Goal: Communication & Community: Answer question/provide support

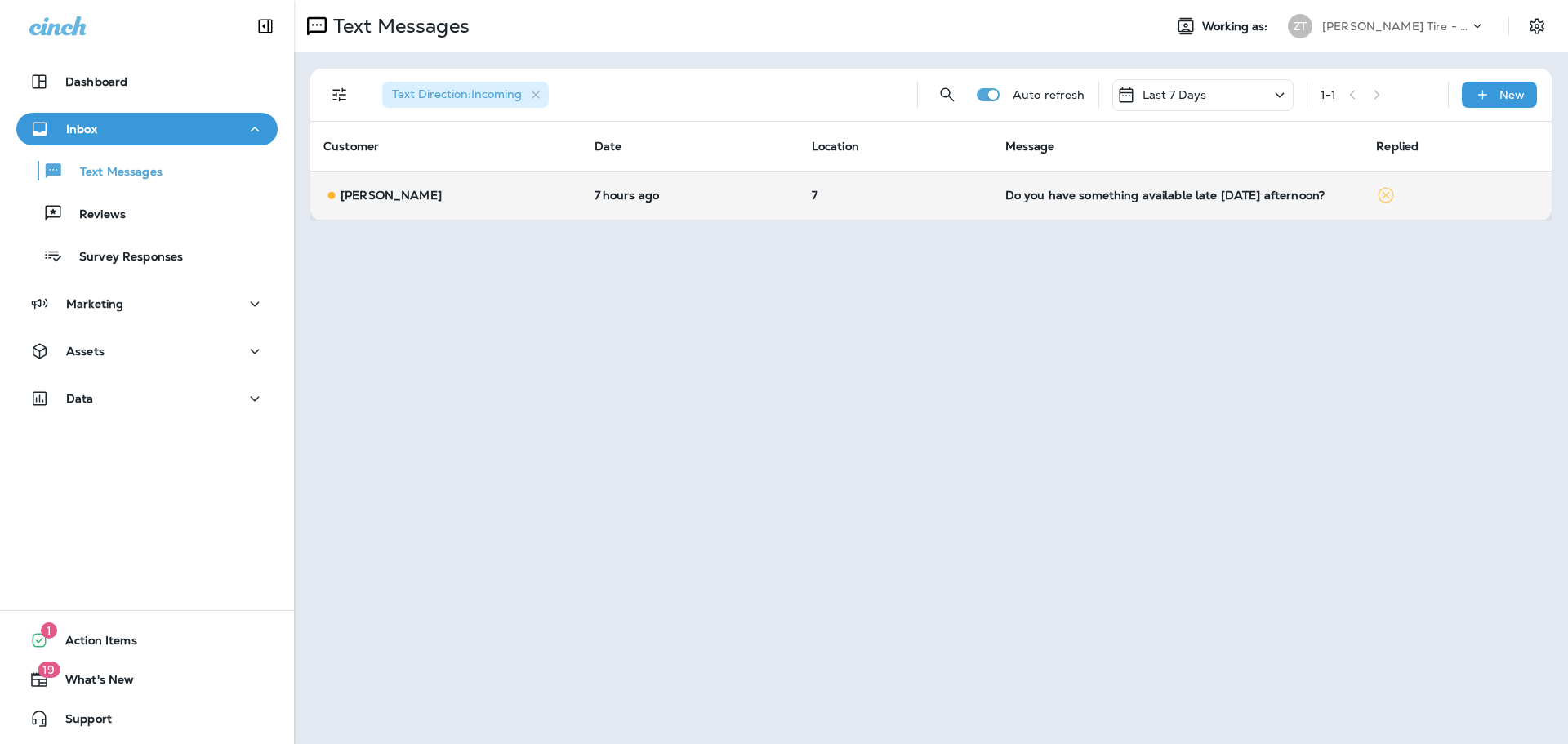
click at [1106, 201] on div "Do you have something available late [DATE] afternoon?" at bounding box center [1178, 195] width 345 height 13
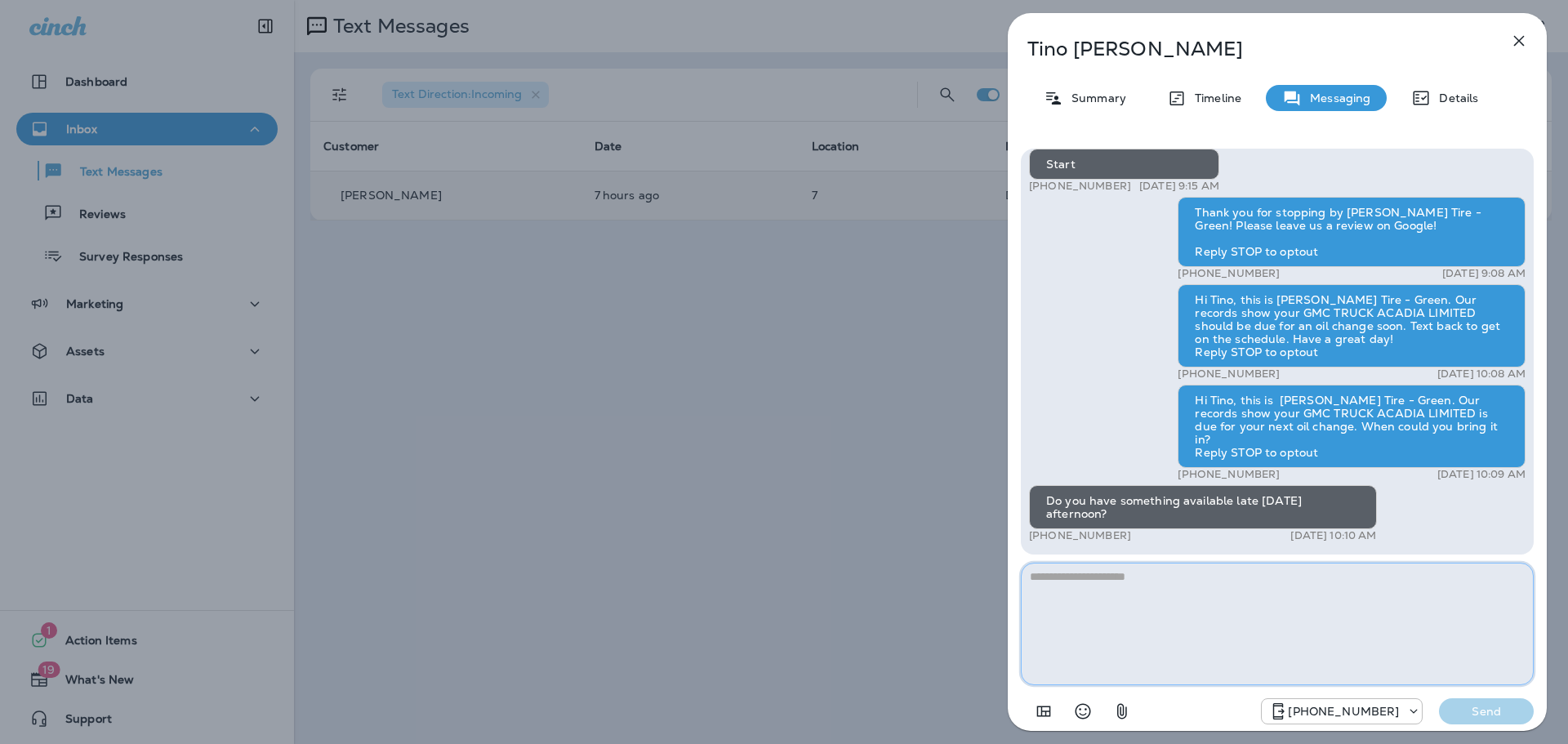
click at [1119, 602] on textarea at bounding box center [1276, 624] width 513 height 122
click at [1034, 593] on textarea "**********" at bounding box center [1276, 624] width 513 height 122
type textarea "**********"
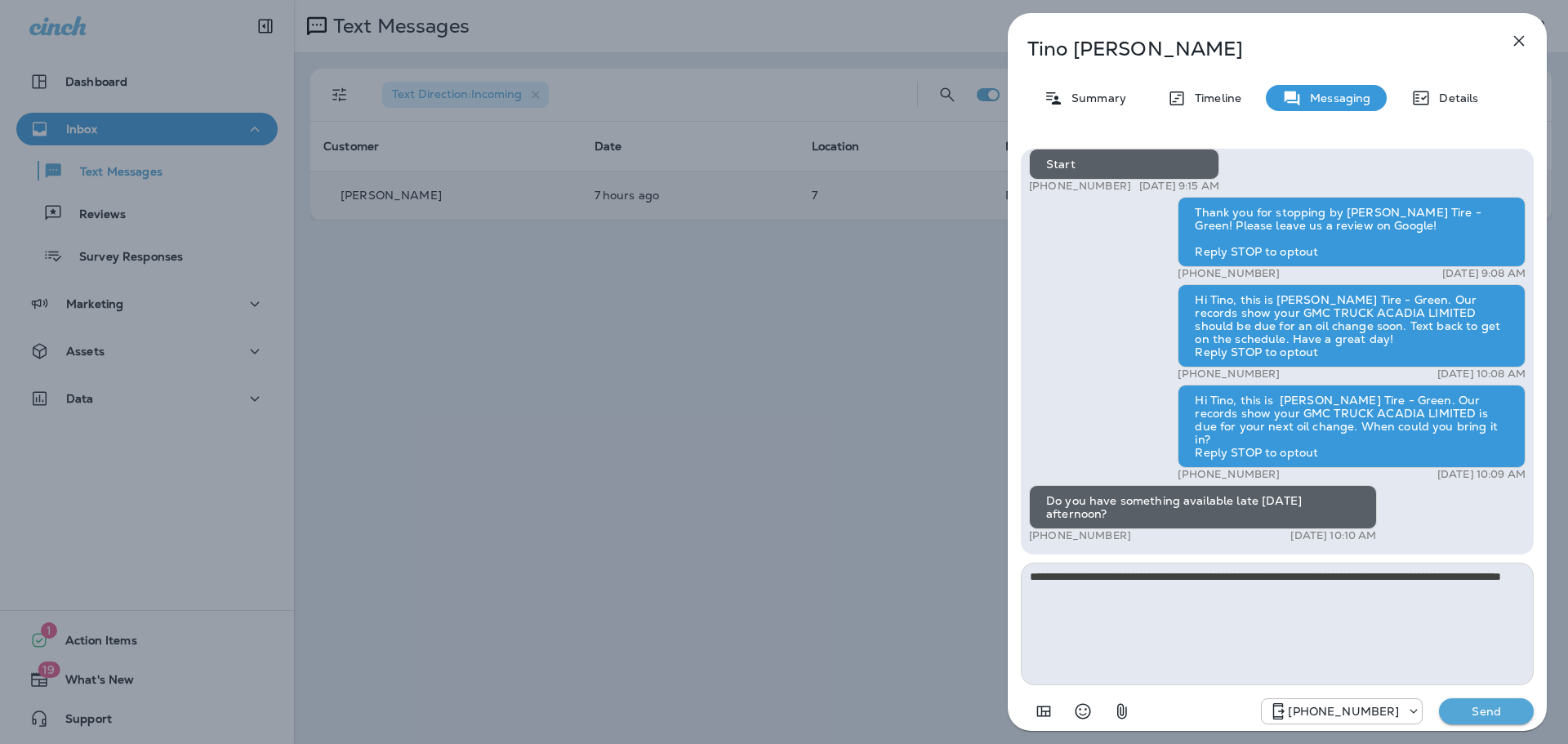
click at [1465, 708] on p "Send" at bounding box center [1485, 712] width 69 height 15
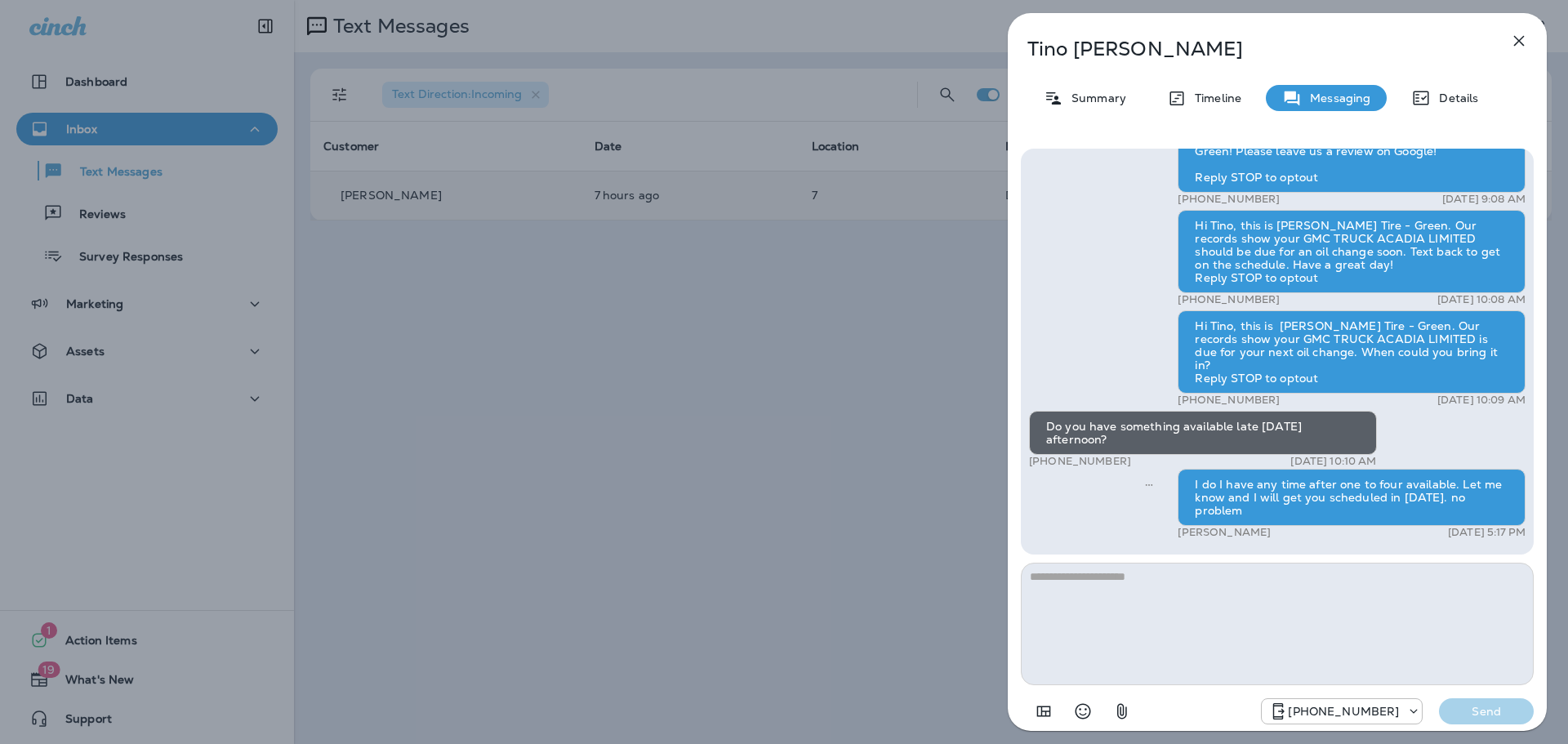
click at [868, 475] on div "[PERSON_NAME] Summary Timeline Messaging Details Thank you for stopping by [PER…" at bounding box center [784, 372] width 1568 height 744
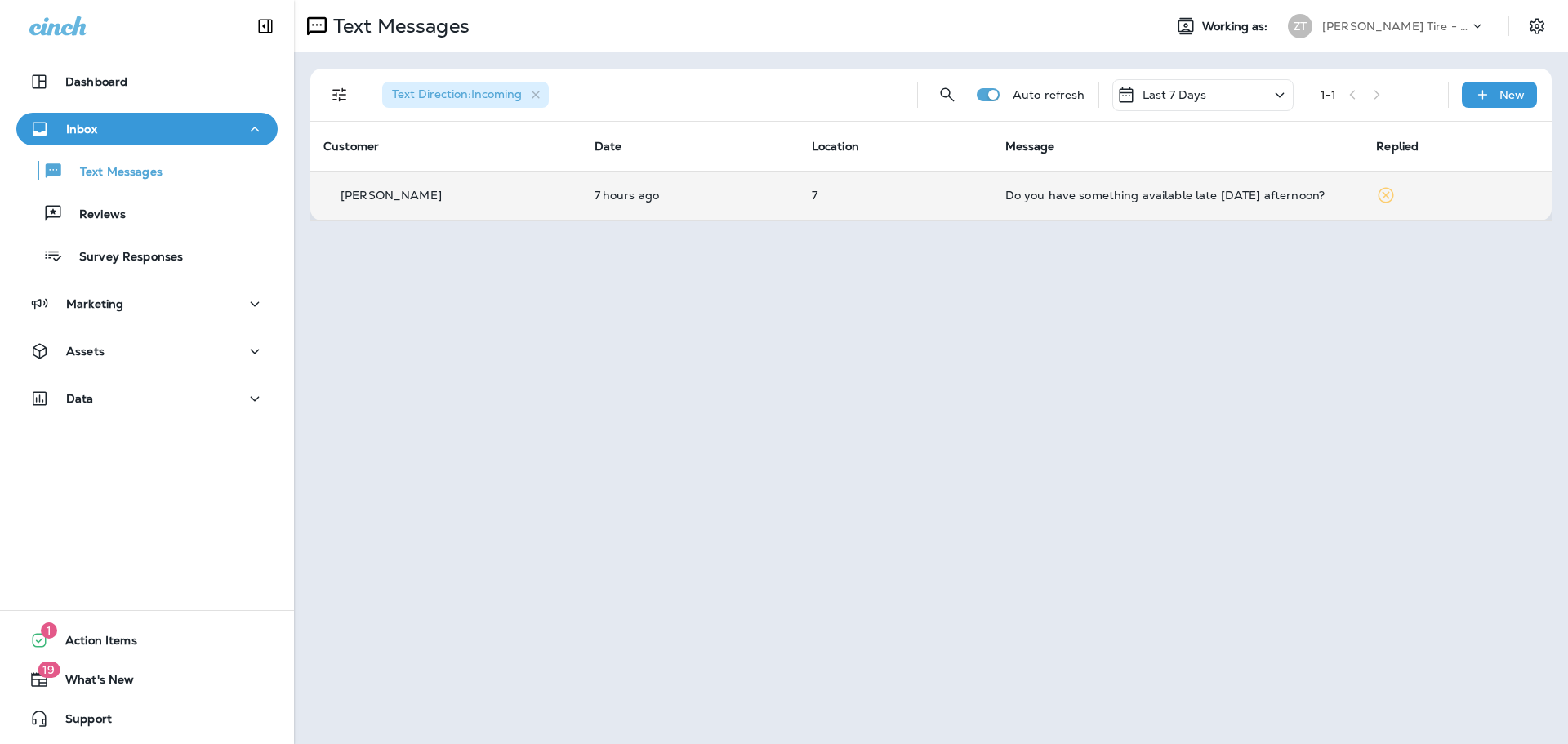
click at [1316, 29] on div "ZT" at bounding box center [1300, 26] width 44 height 25
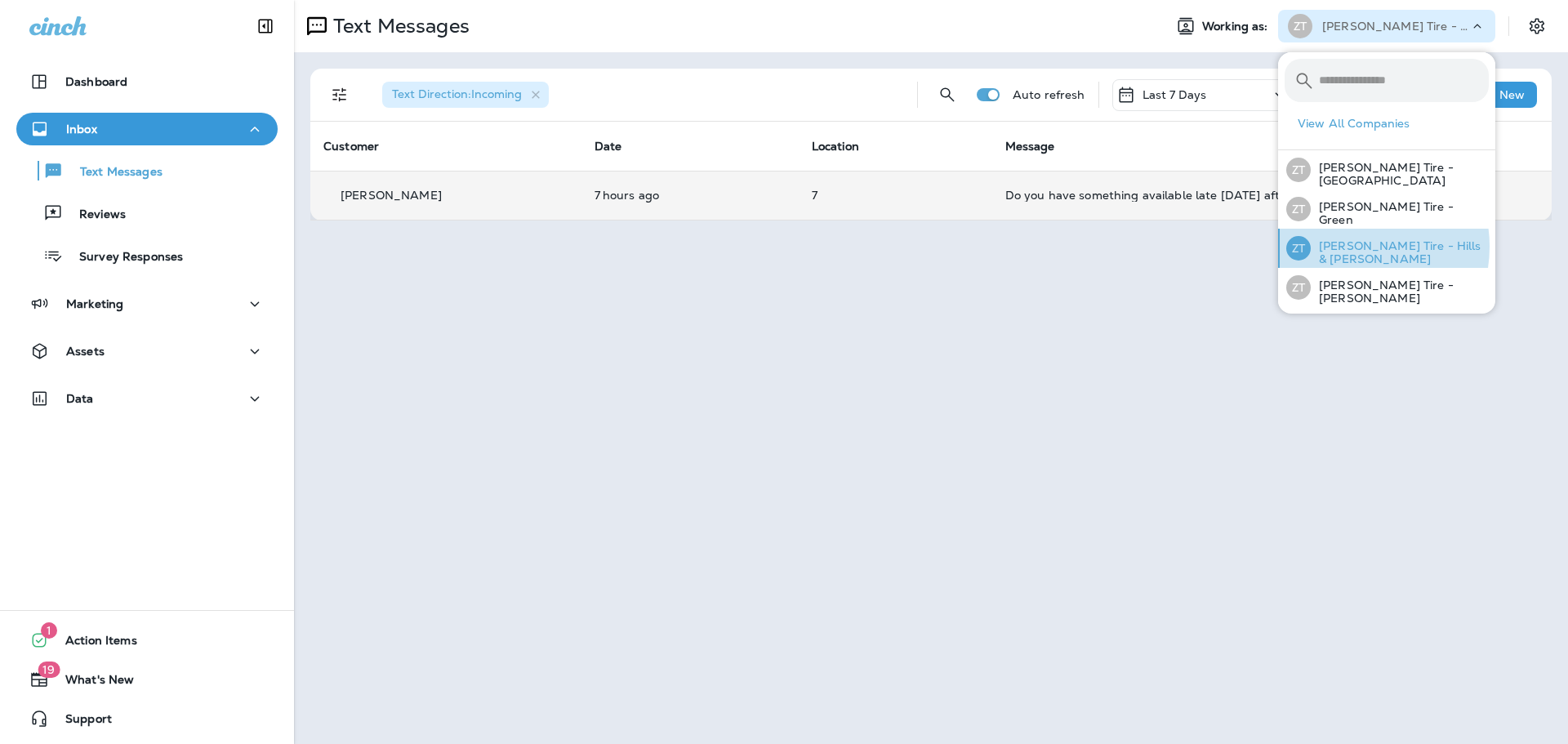
click at [1348, 245] on p "[PERSON_NAME] Tire - Hills & [PERSON_NAME]" at bounding box center [1399, 253] width 178 height 26
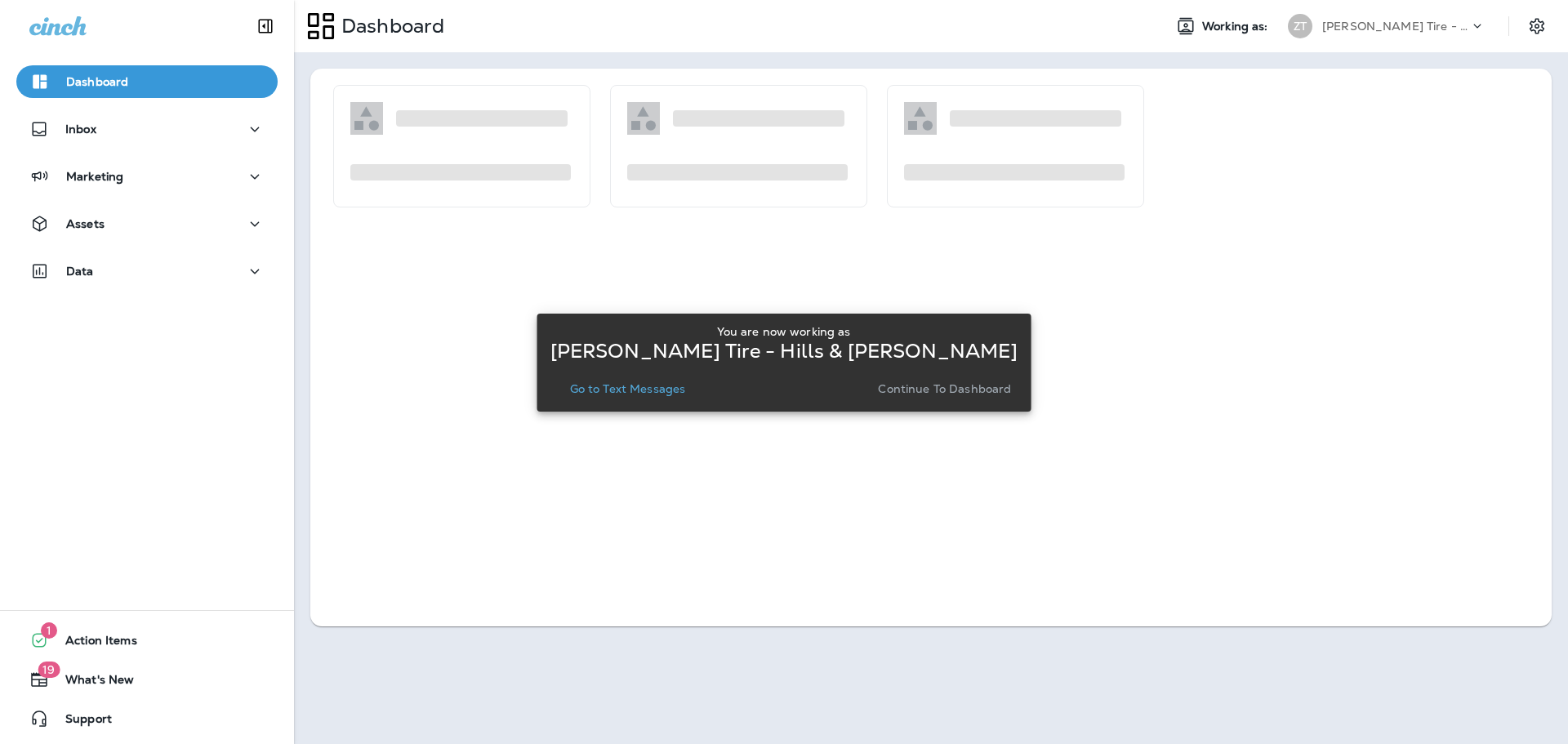
click at [919, 393] on p "Continue to Dashboard" at bounding box center [943, 389] width 133 height 13
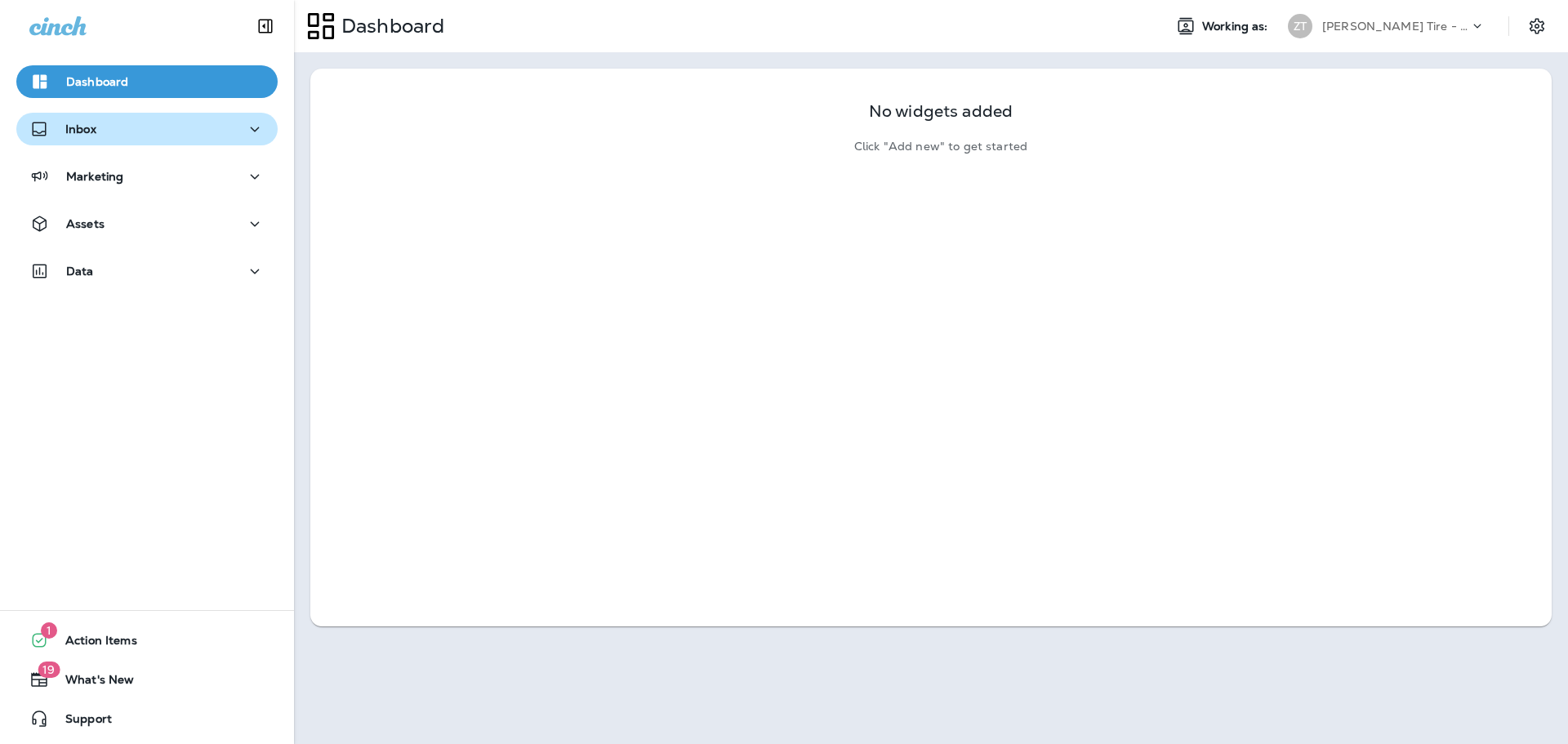
click at [187, 137] on div "Inbox" at bounding box center [147, 129] width 235 height 21
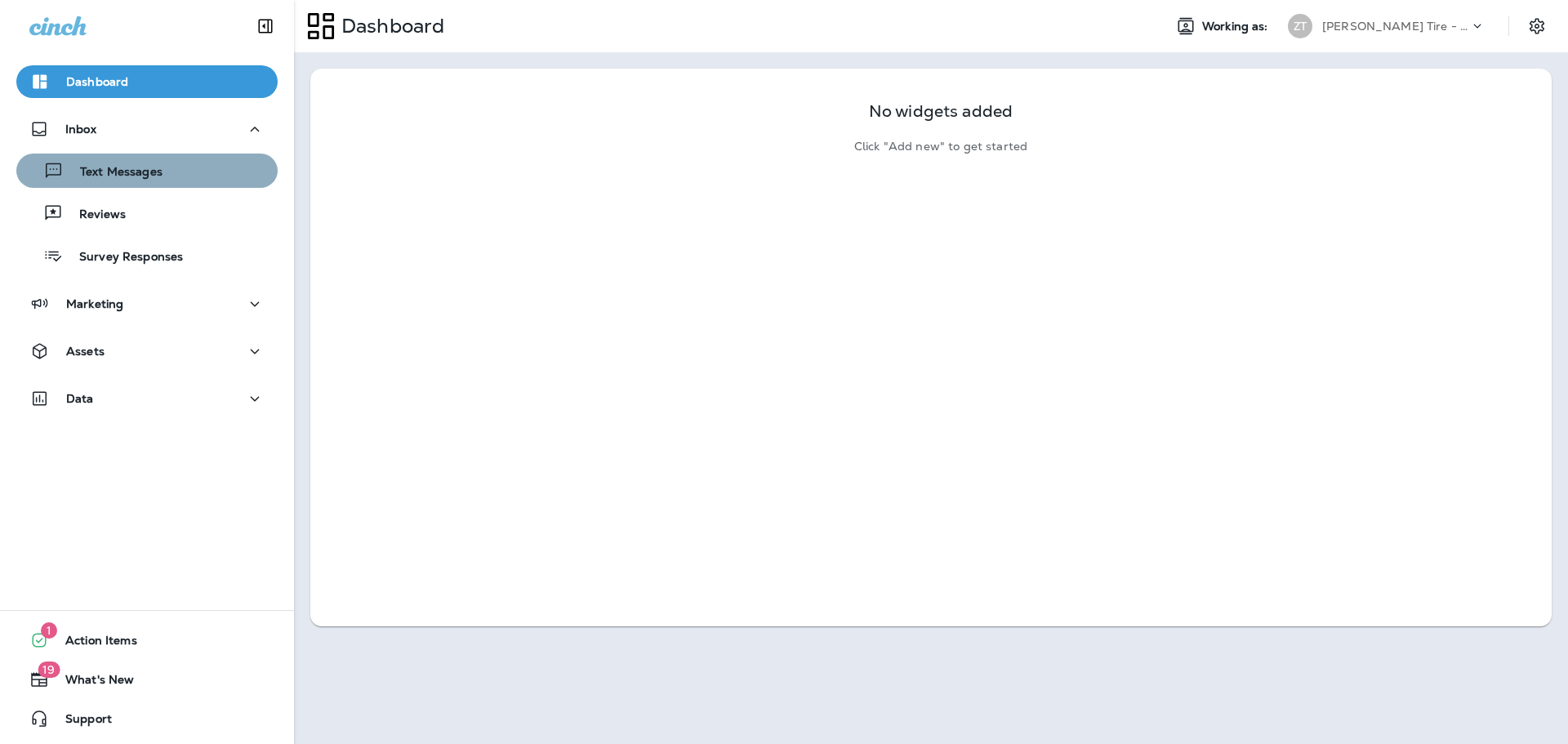
click at [173, 168] on div "Text Messages" at bounding box center [147, 171] width 248 height 25
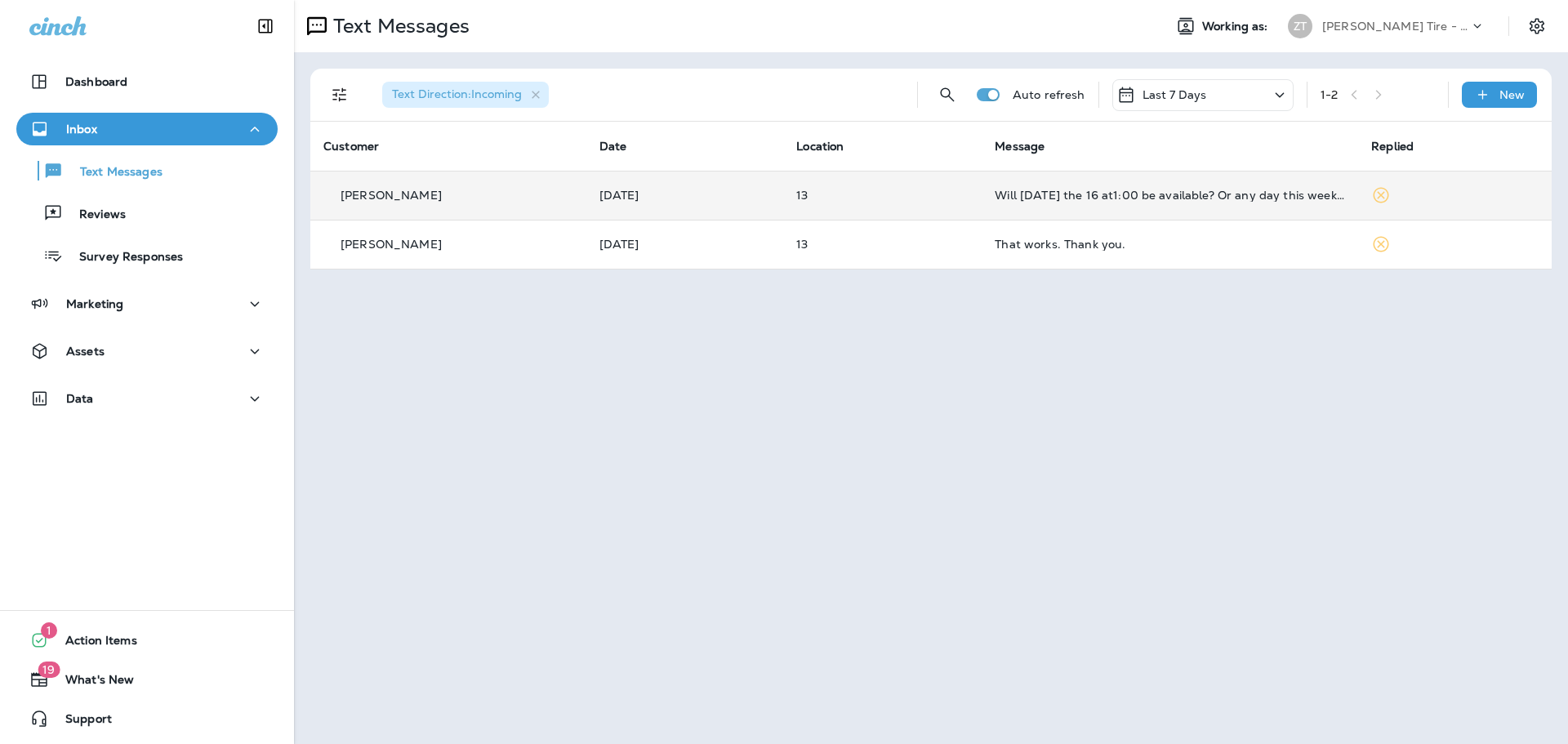
click at [1184, 205] on td "Will [DATE] the 16 at1:00 be available? Or any day this week at 1:00. Thankyou" at bounding box center [1170, 195] width 377 height 49
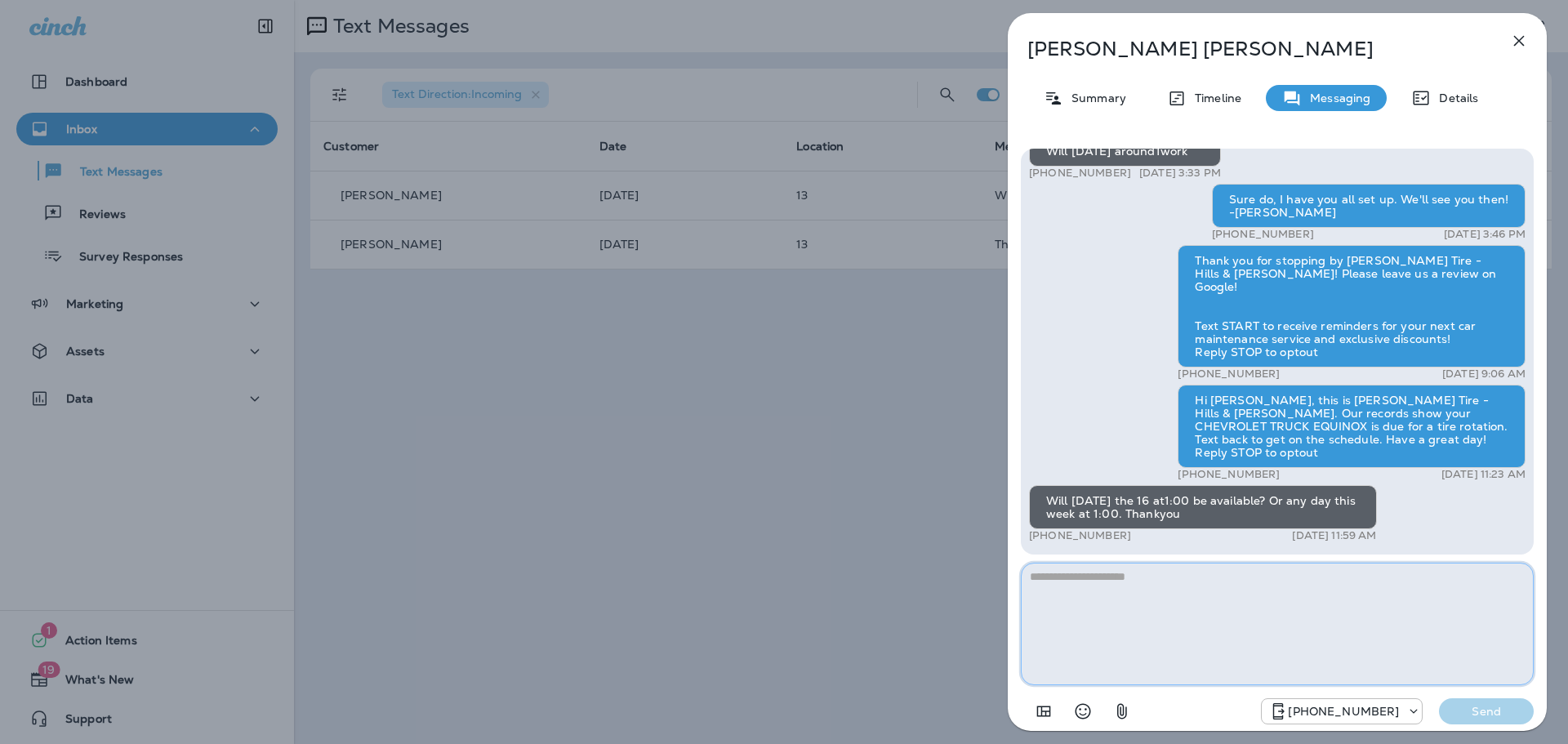
click at [1129, 579] on textarea at bounding box center [1276, 624] width 513 height 122
click at [1095, 579] on textarea "**********" at bounding box center [1276, 624] width 513 height 122
type textarea "**********"
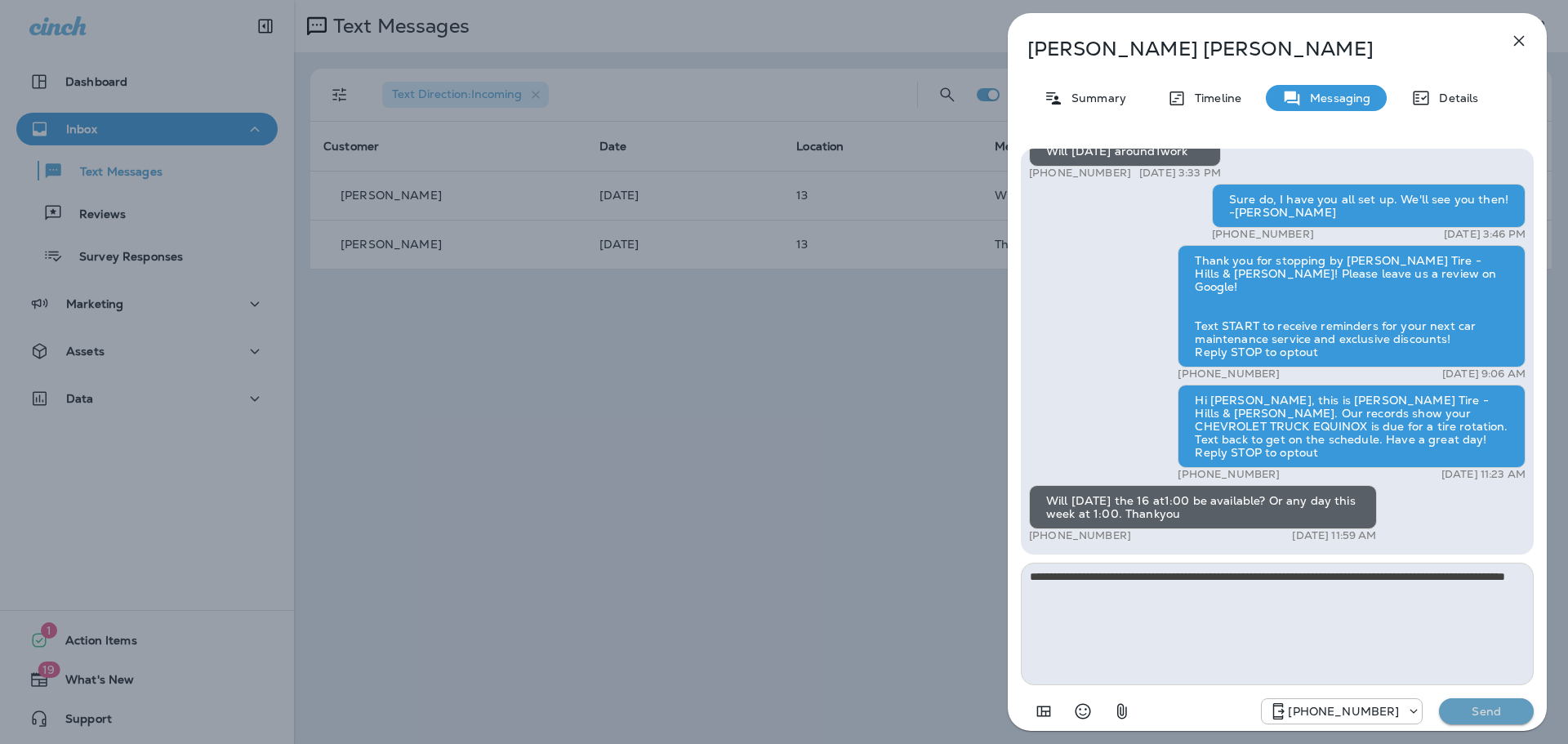
click at [1474, 713] on p "Send" at bounding box center [1485, 712] width 69 height 15
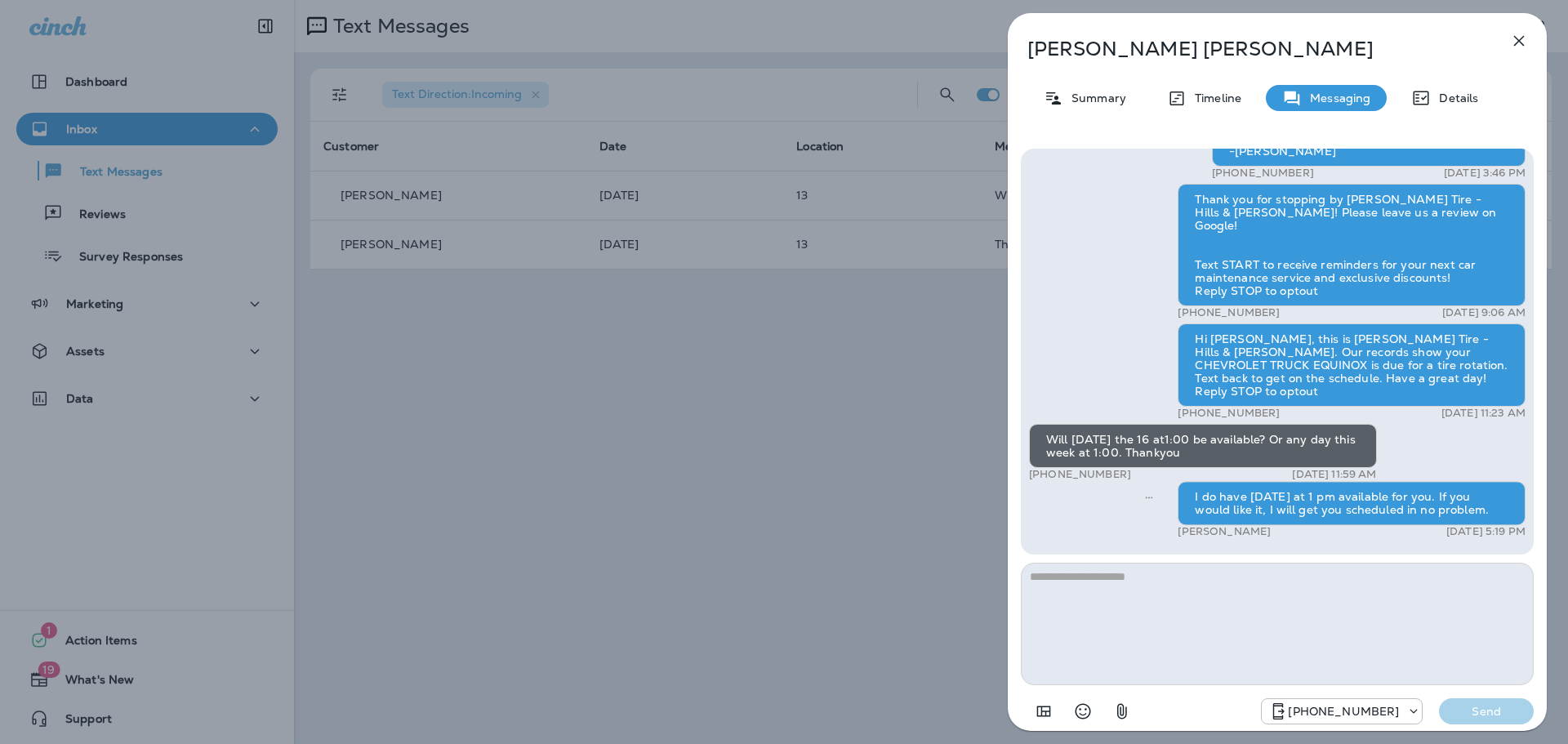
click at [812, 405] on div "[PERSON_NAME] Summary Timeline Messaging Details Hi [PERSON_NAME], this is [PER…" at bounding box center [784, 372] width 1568 height 744
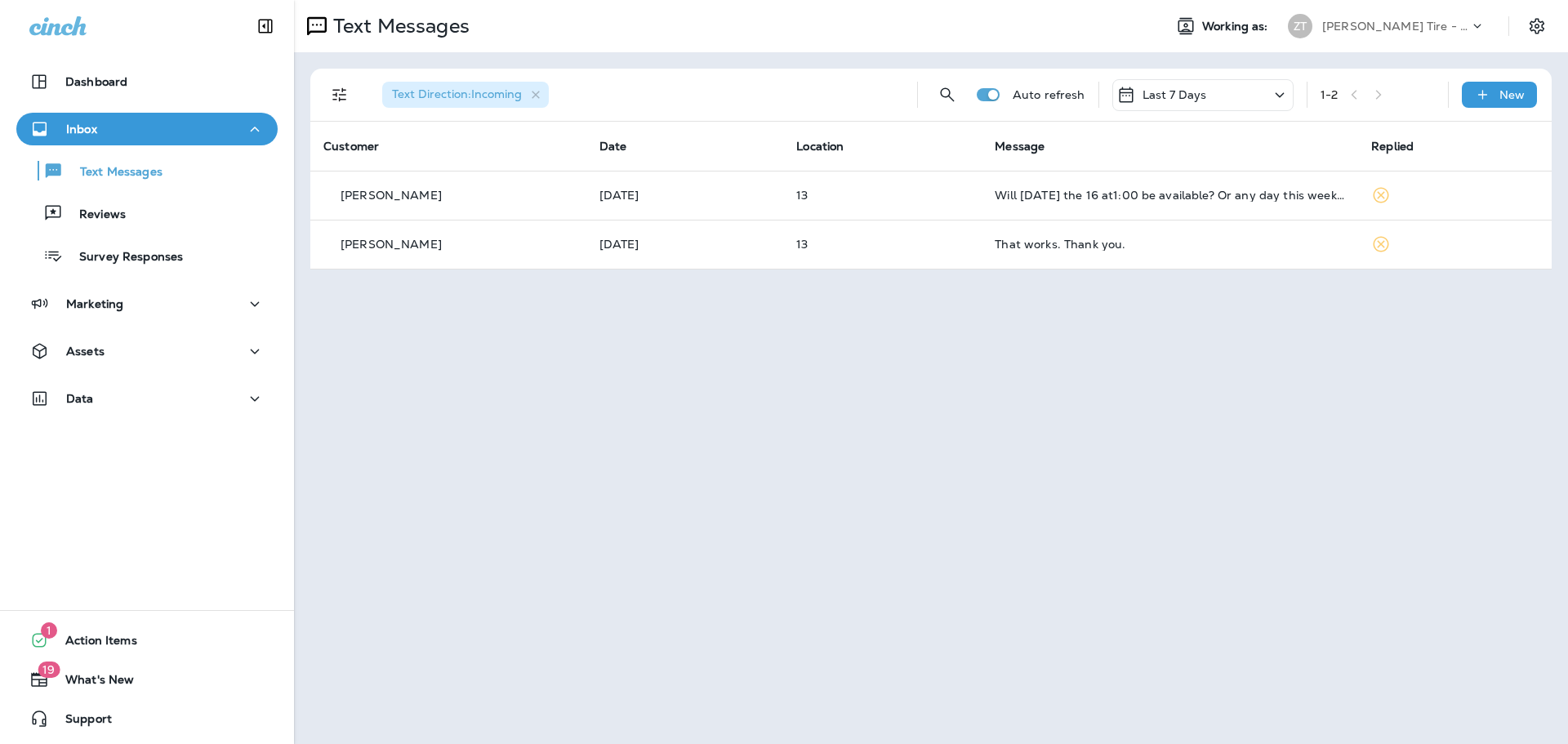
click at [1360, 14] on div "[PERSON_NAME] Tire - Hills & [PERSON_NAME]" at bounding box center [1395, 26] width 147 height 25
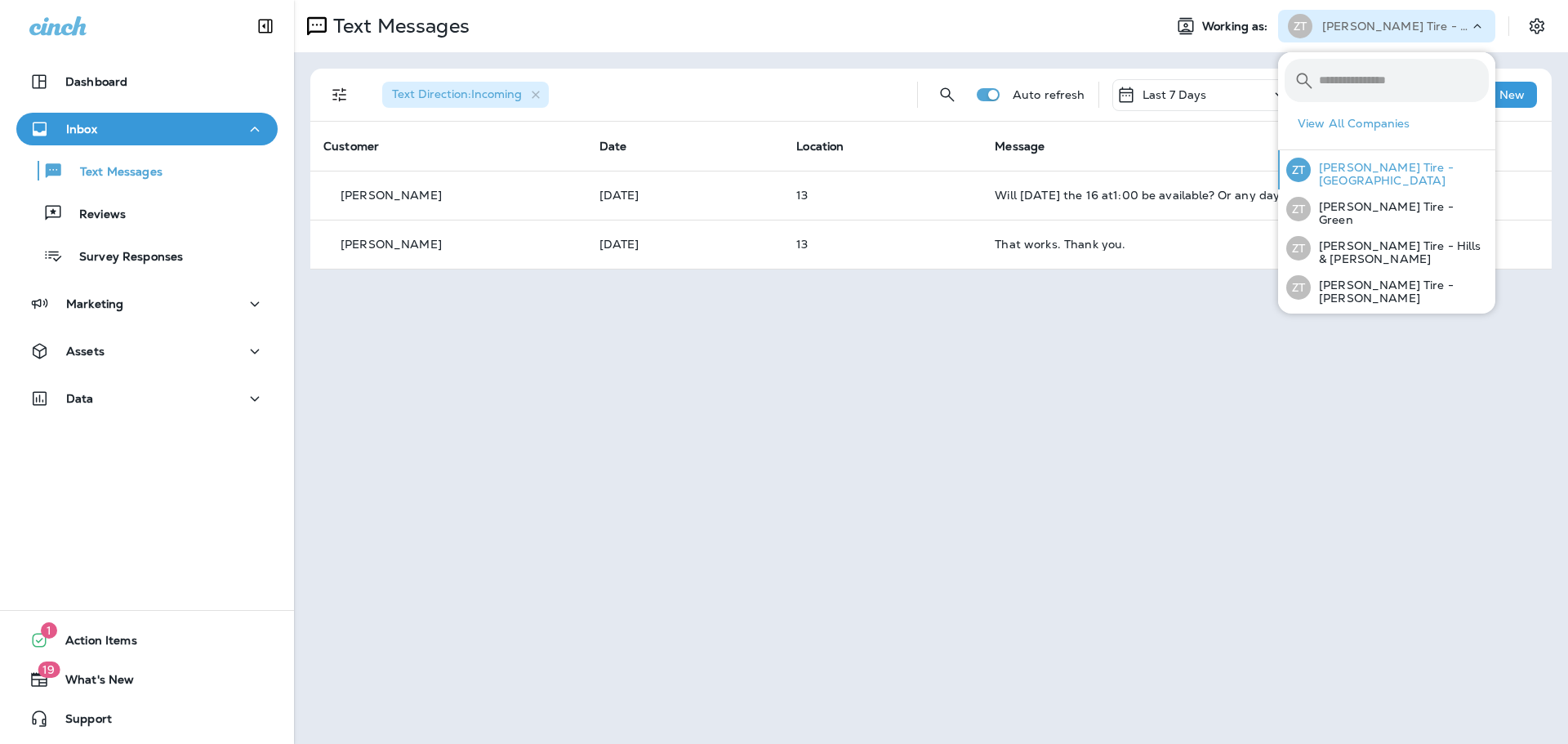
click at [1327, 174] on p "[PERSON_NAME] Tire - [GEOGRAPHIC_DATA]" at bounding box center [1399, 174] width 178 height 26
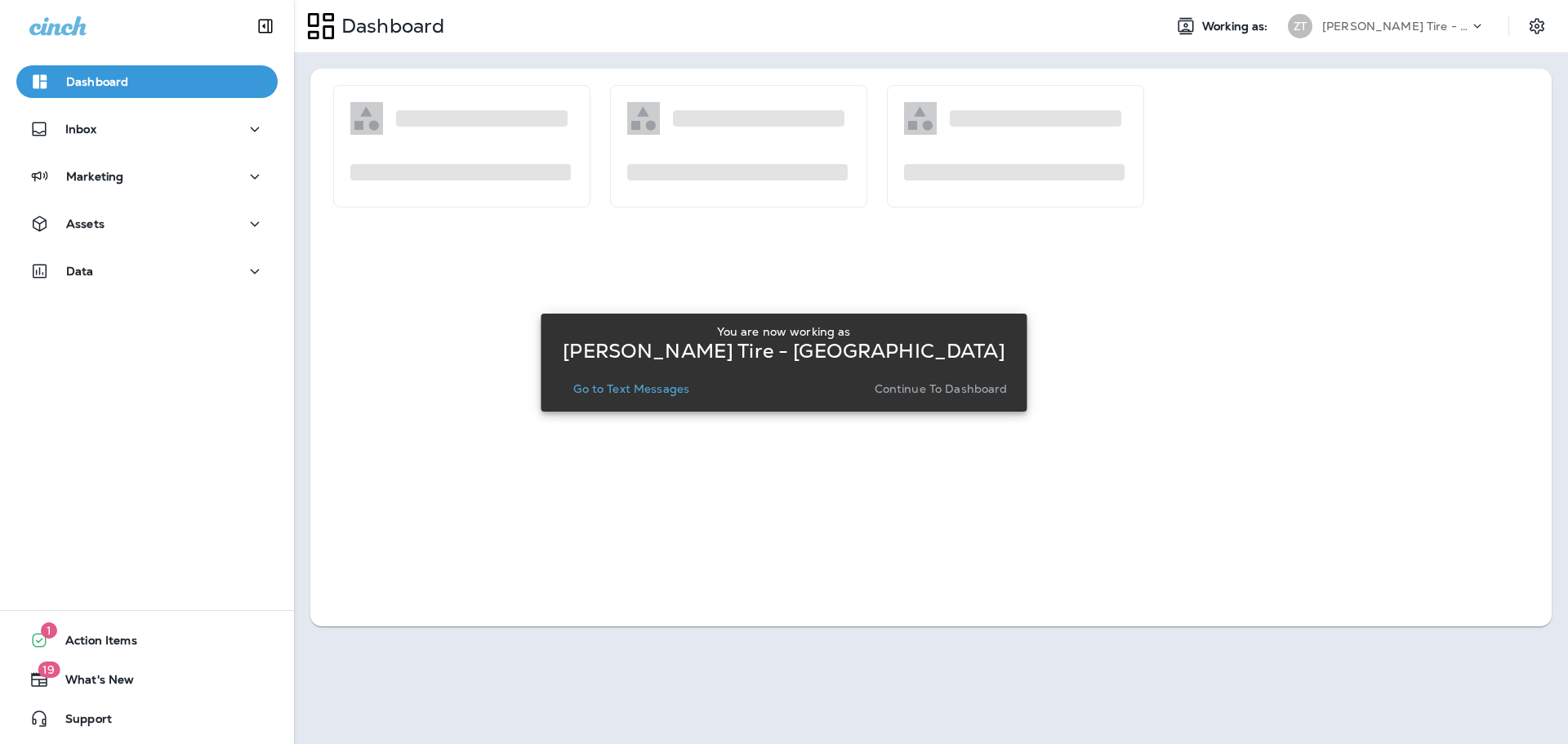
click at [953, 385] on p "Continue to Dashboard" at bounding box center [940, 389] width 133 height 13
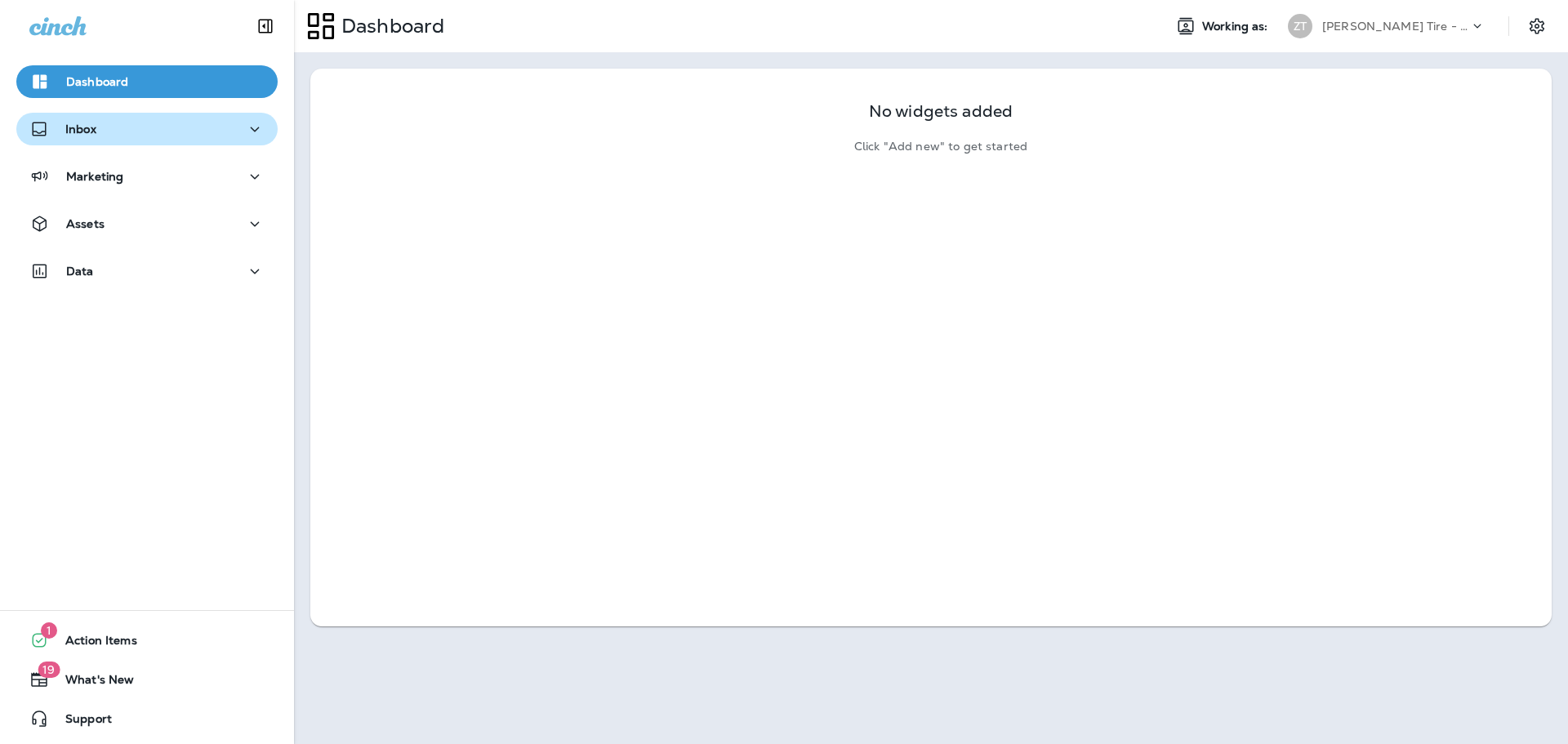
click at [136, 135] on div "Inbox" at bounding box center [147, 129] width 235 height 21
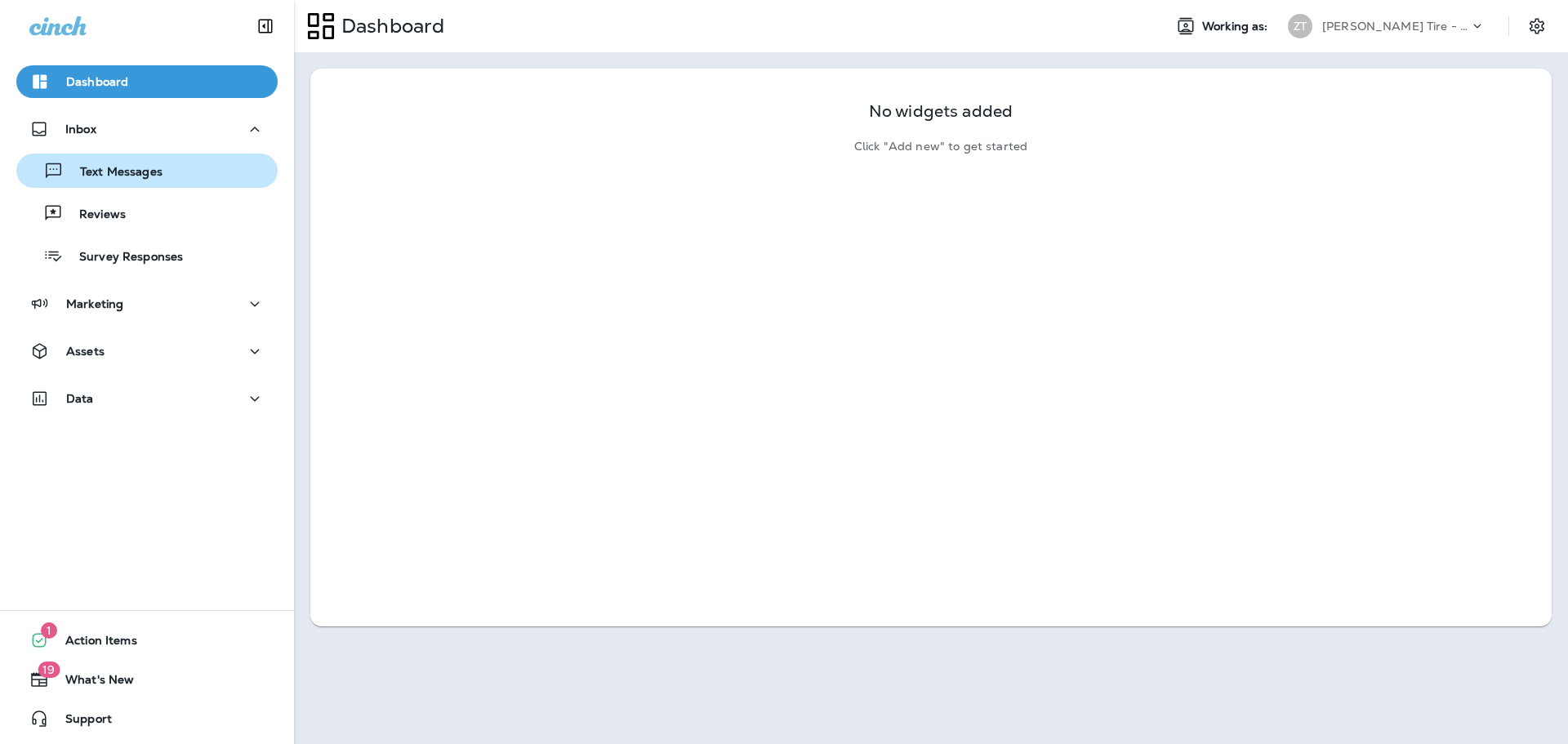
click at [131, 171] on p "Text Messages" at bounding box center [113, 173] width 99 height 16
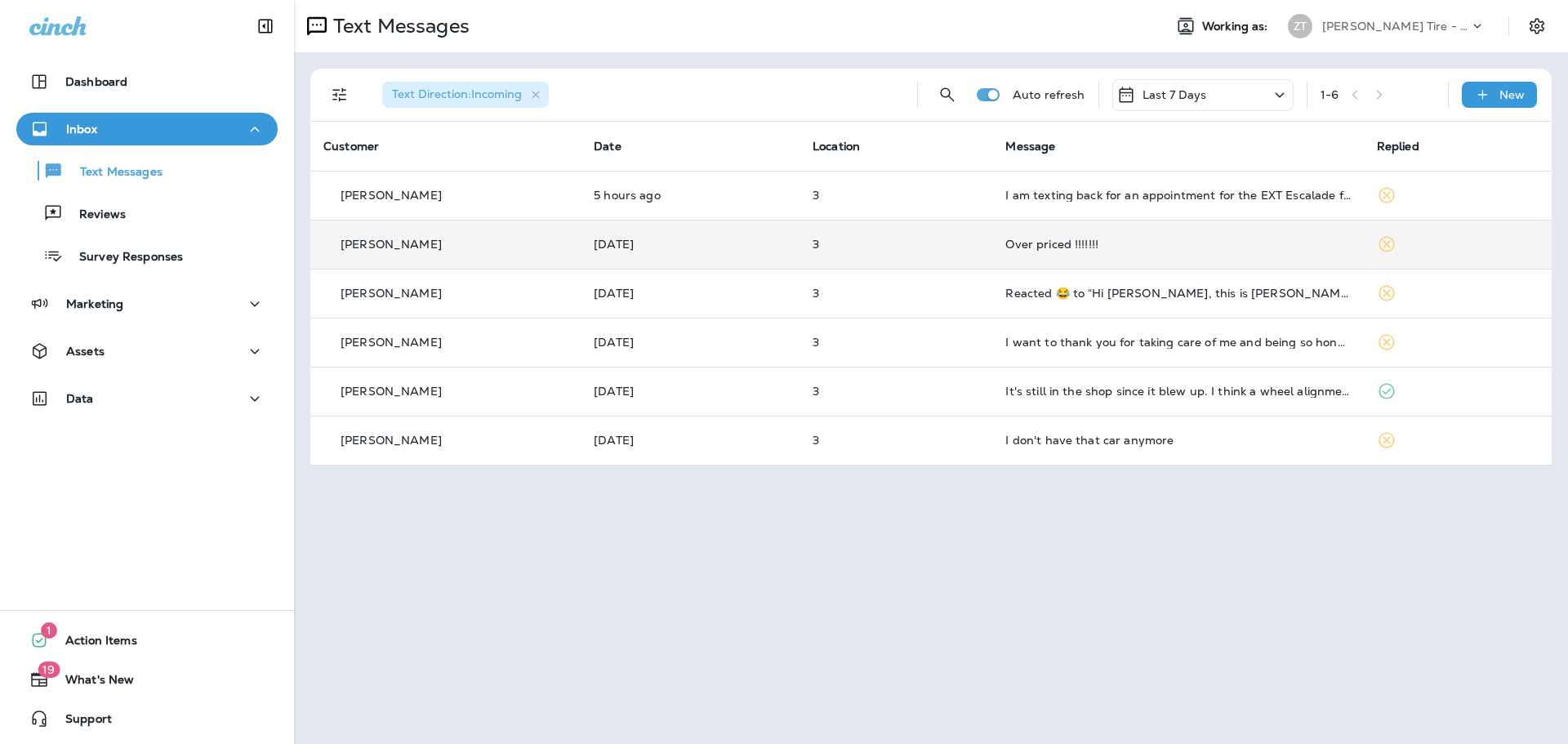
click at [1058, 250] on div "Over priced !!!!!!!" at bounding box center [1177, 245] width 344 height 13
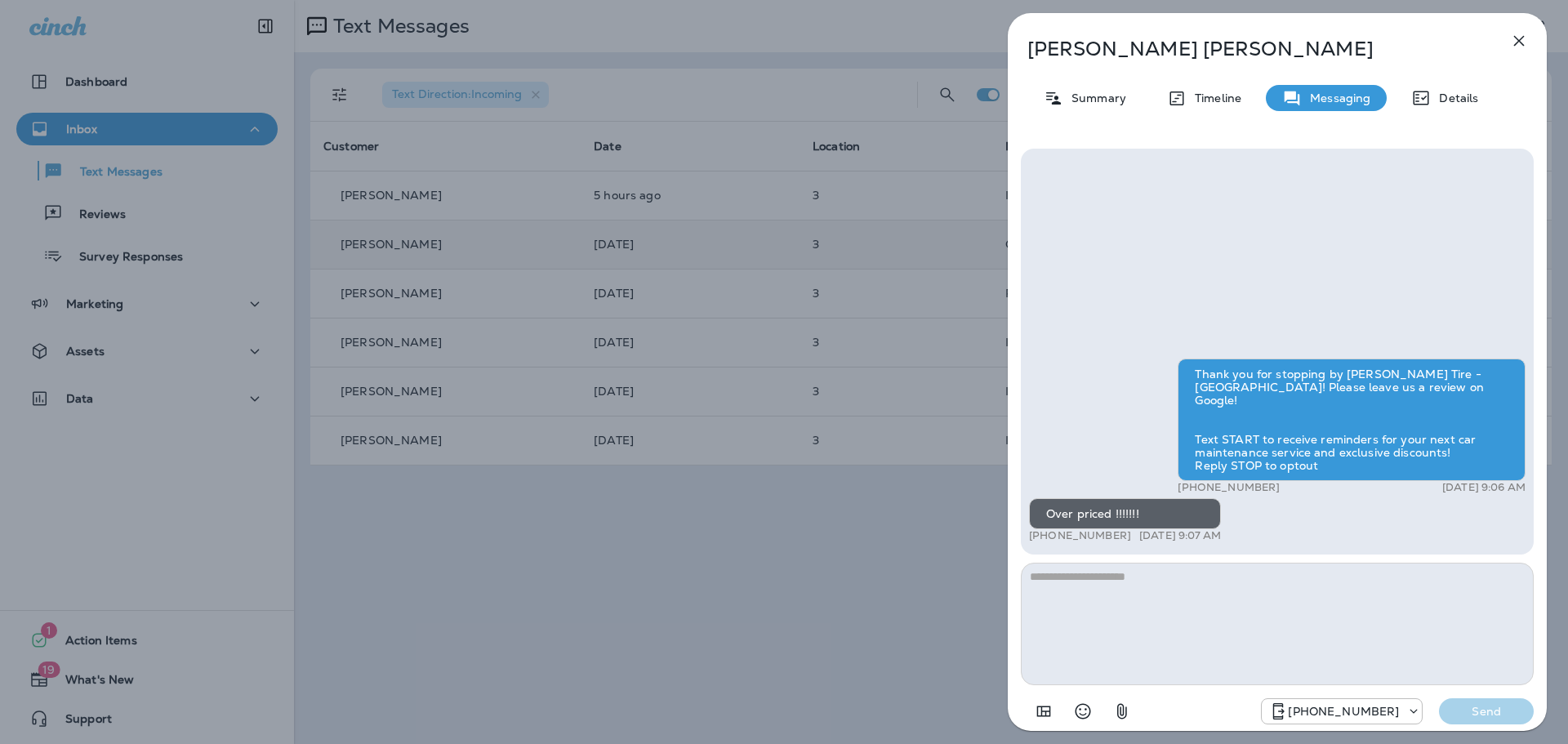
click at [944, 383] on div "[PERSON_NAME] Summary Timeline Messaging Details Thank you for stopping by [PER…" at bounding box center [784, 372] width 1568 height 744
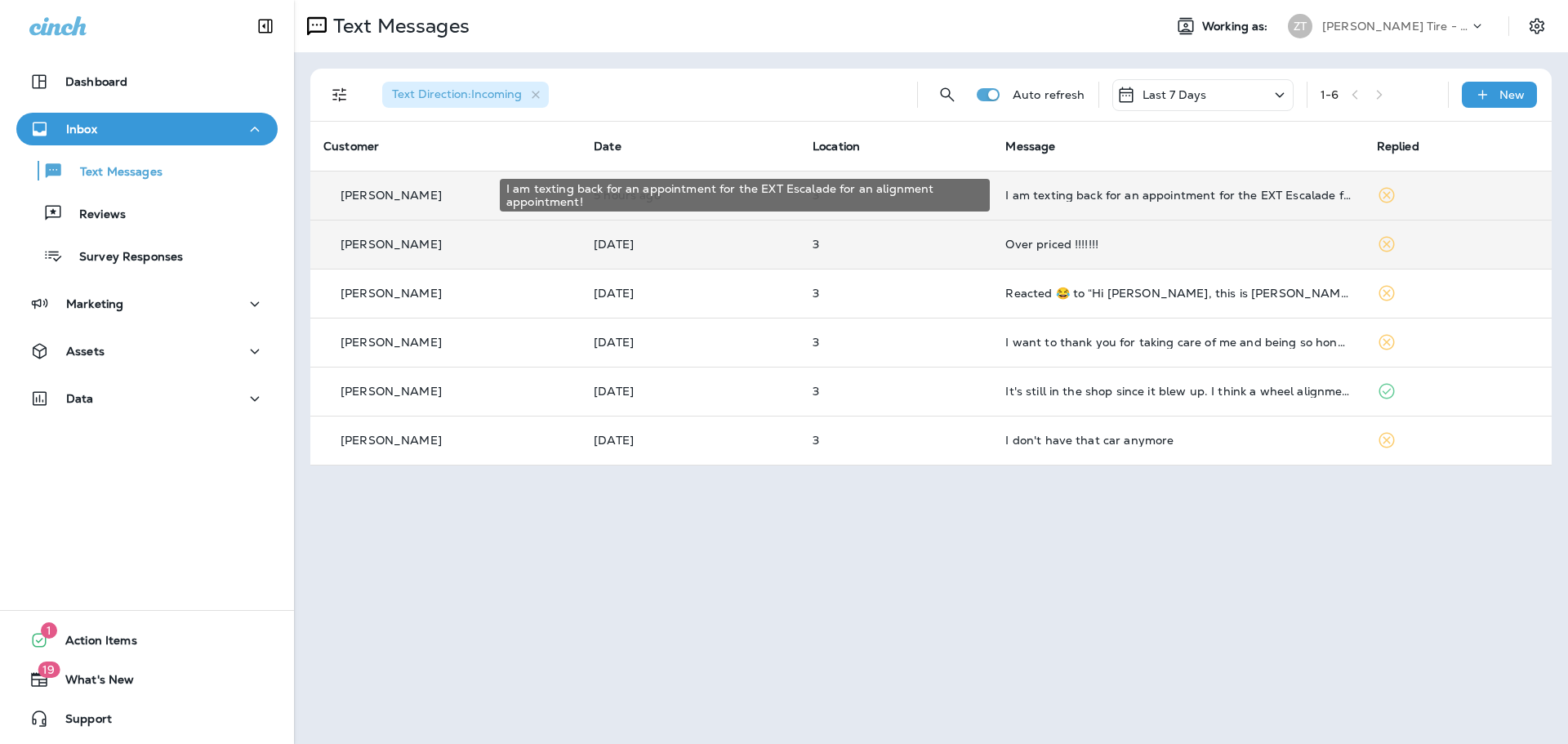
click at [1040, 196] on div "I am texting back for an appointment for the EXT Escalade for an alignment appo…" at bounding box center [1177, 195] width 344 height 13
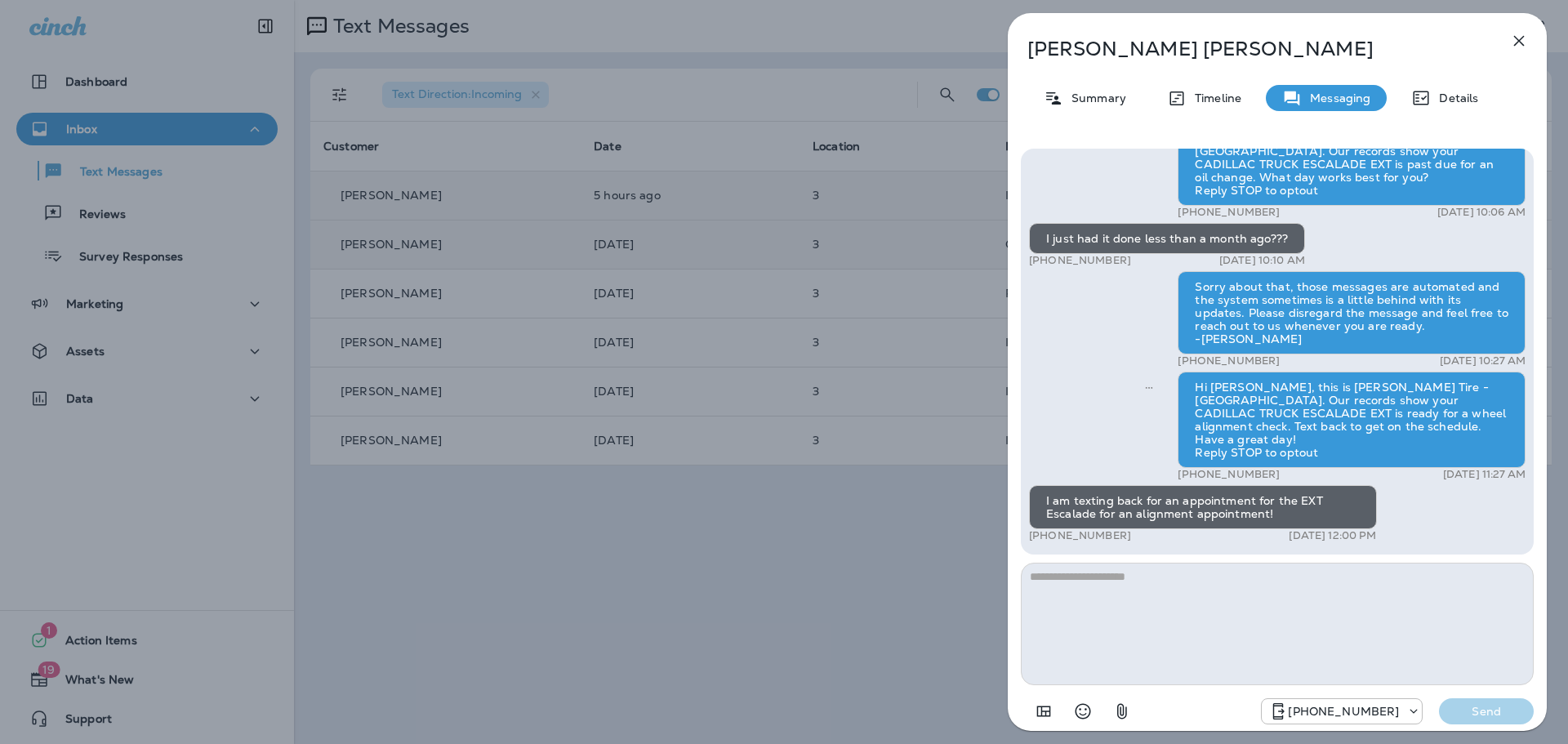
click at [1121, 586] on textarea at bounding box center [1276, 624] width 513 height 122
click at [1071, 581] on textarea "**********" at bounding box center [1276, 624] width 513 height 122
type textarea "**********"
click at [1465, 713] on p "Send" at bounding box center [1485, 712] width 69 height 15
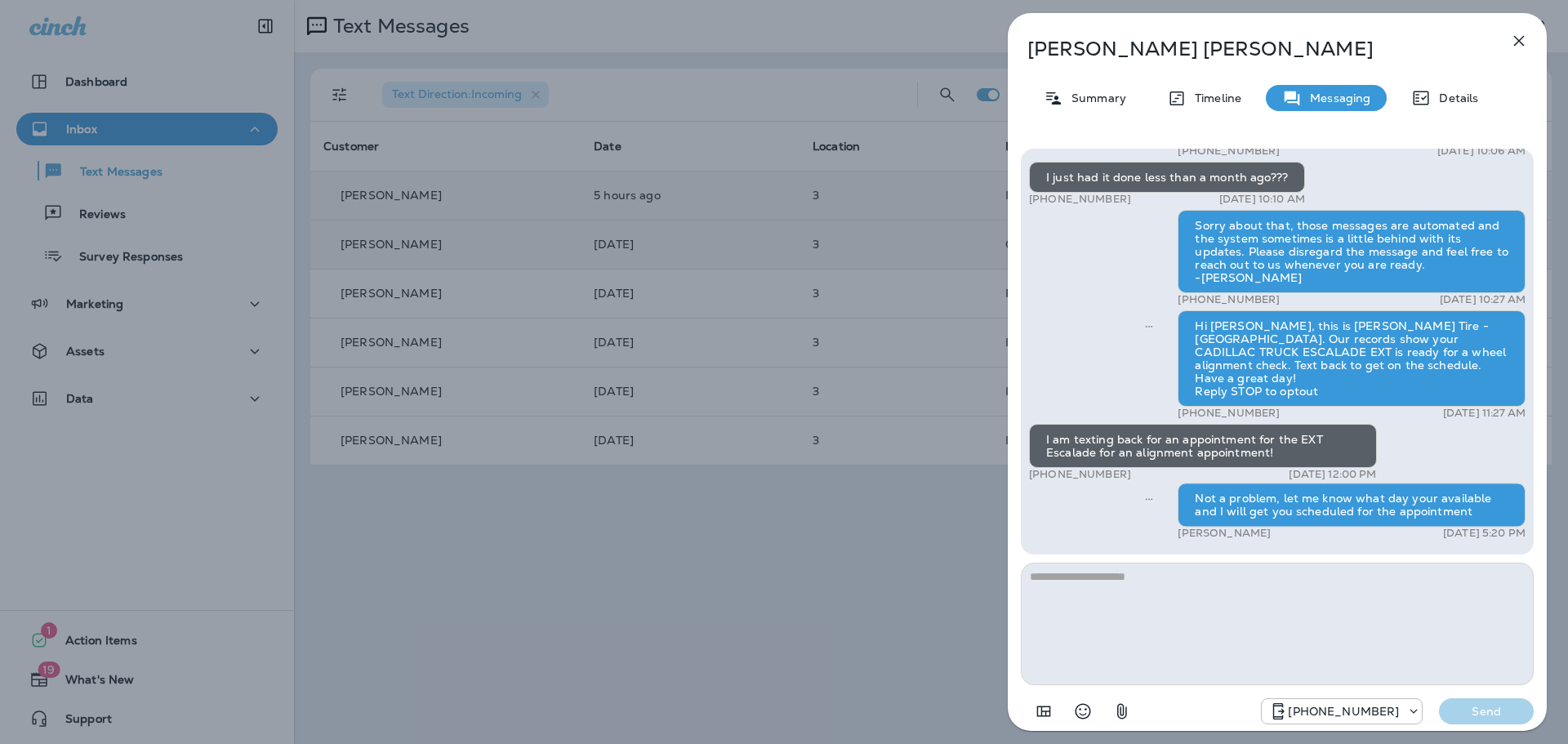
click at [956, 554] on div "[PERSON_NAME] Summary Timeline Messaging Details Thank you for stopping by [PER…" at bounding box center [784, 372] width 1568 height 744
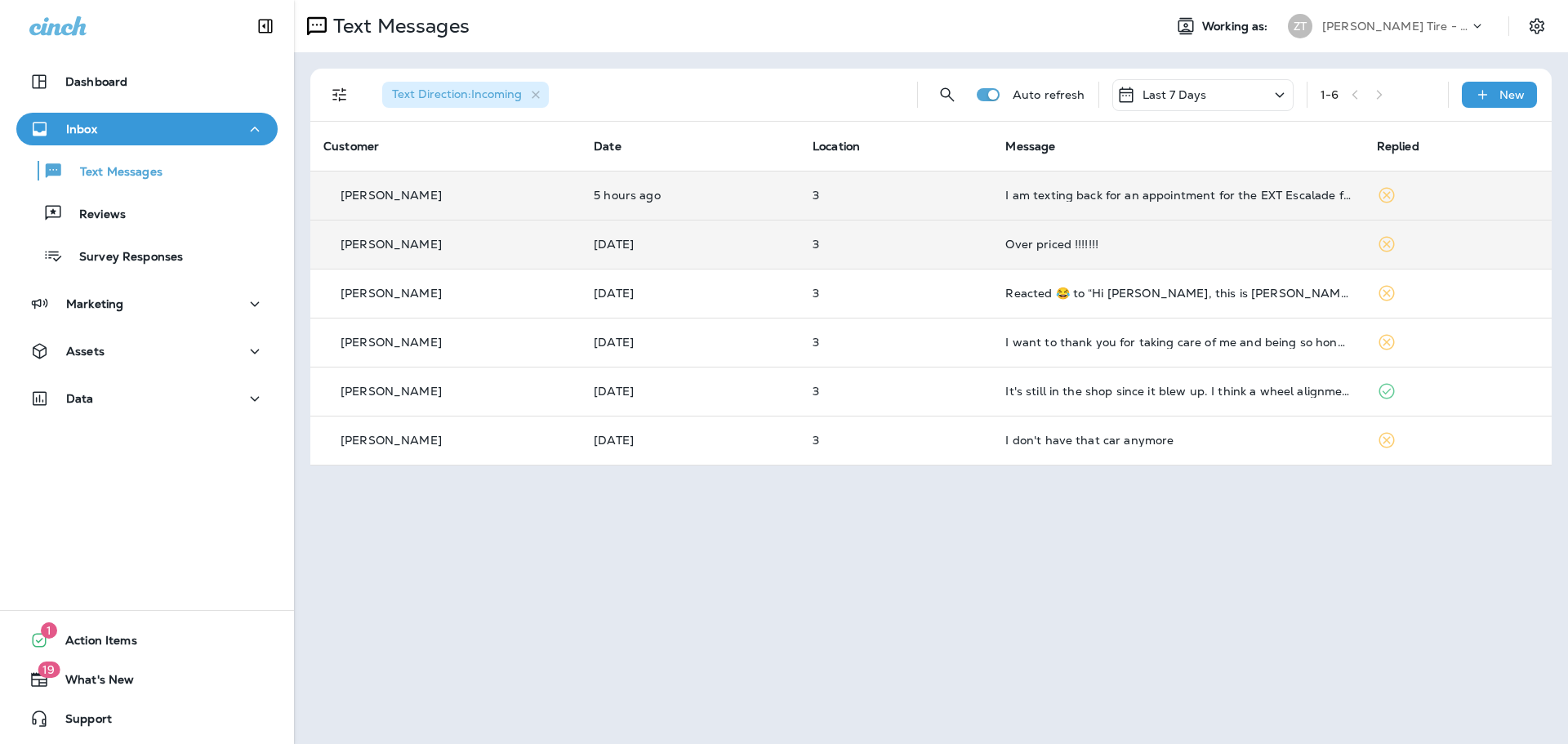
click at [1363, 31] on p "[PERSON_NAME] Tire - [GEOGRAPHIC_DATA]" at bounding box center [1395, 26] width 147 height 13
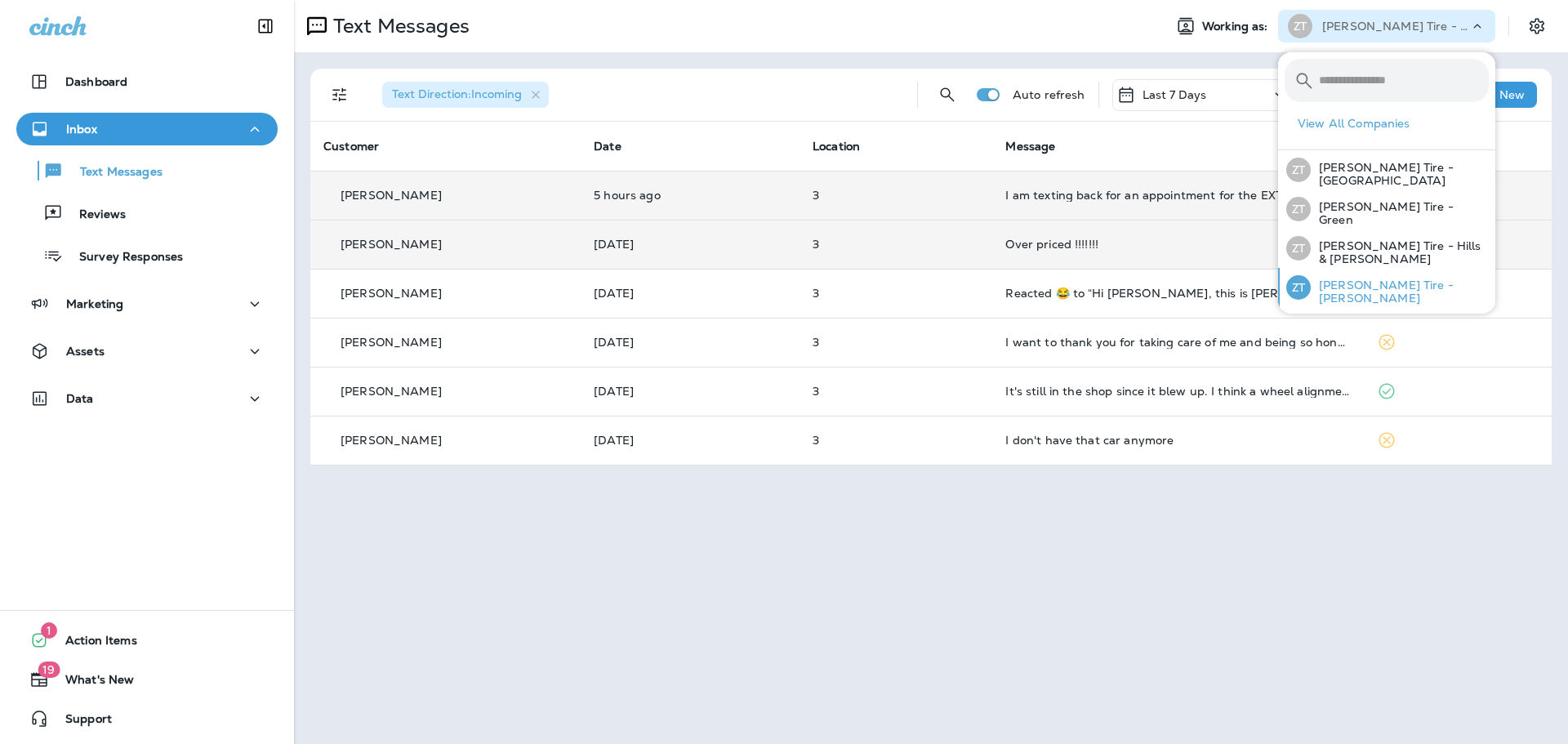
click at [1343, 295] on div "[PERSON_NAME] Tire - [PERSON_NAME]" at bounding box center [1387, 287] width 216 height 39
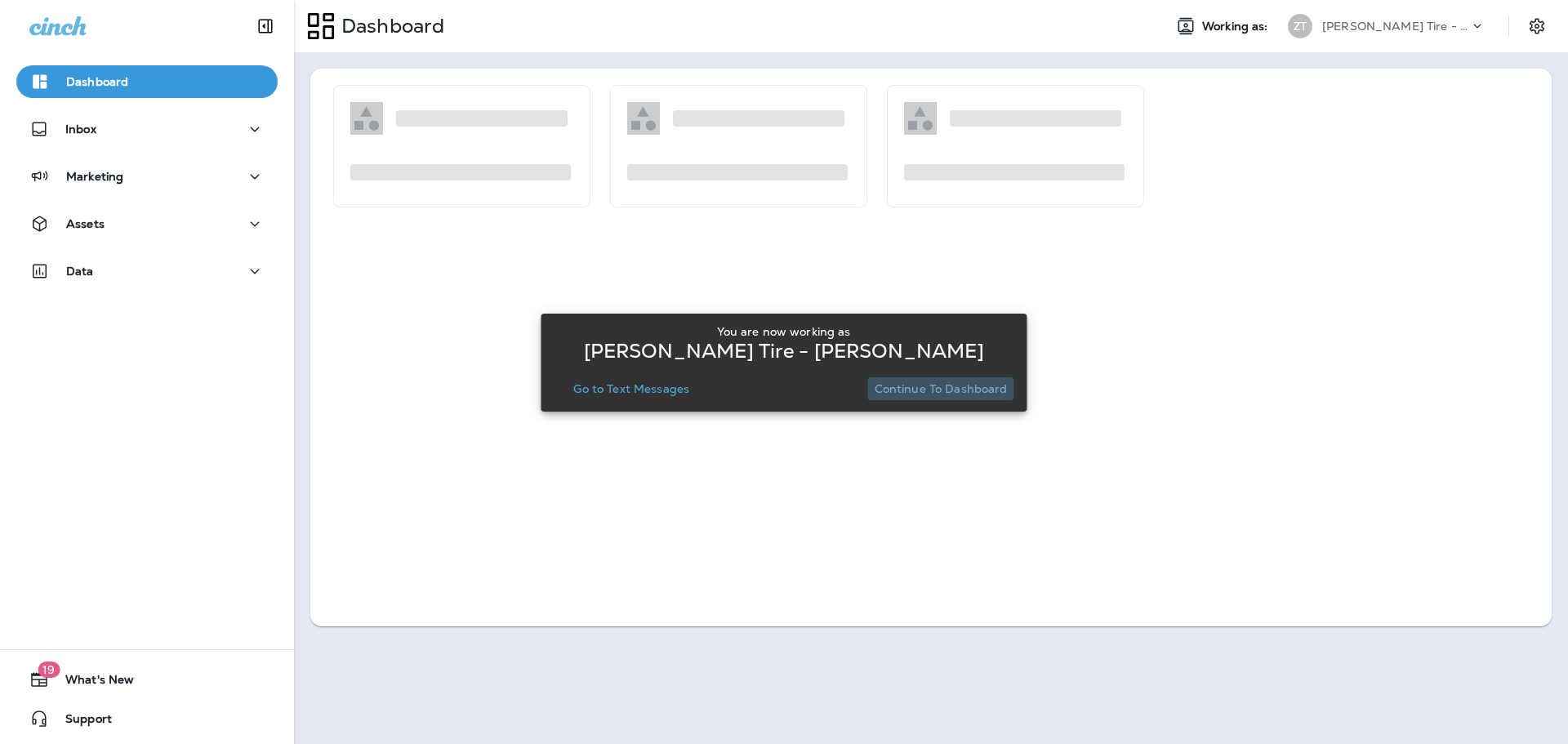
click at [945, 389] on p "Continue to Dashboard" at bounding box center [940, 389] width 133 height 13
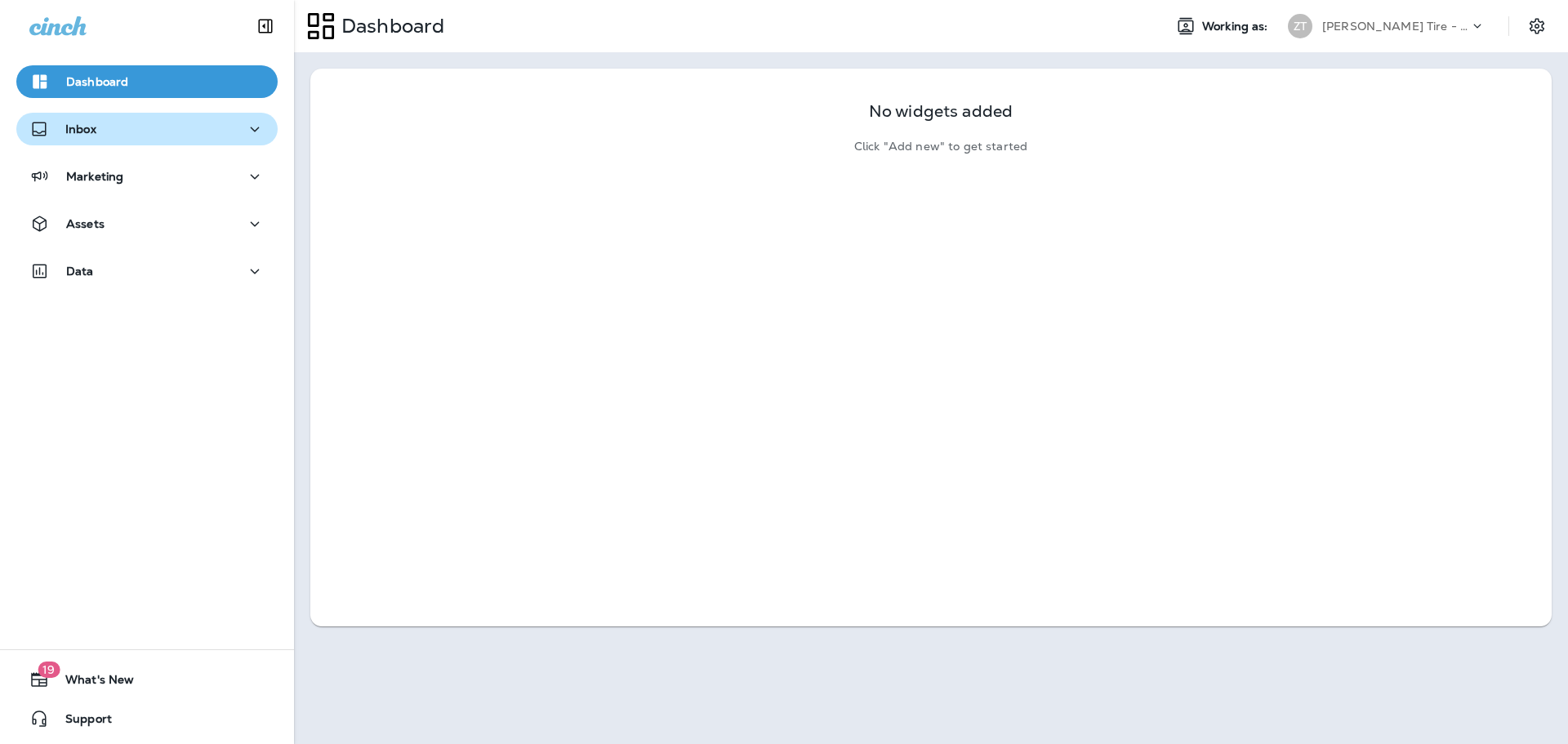
click at [107, 126] on div "Inbox" at bounding box center [147, 129] width 235 height 21
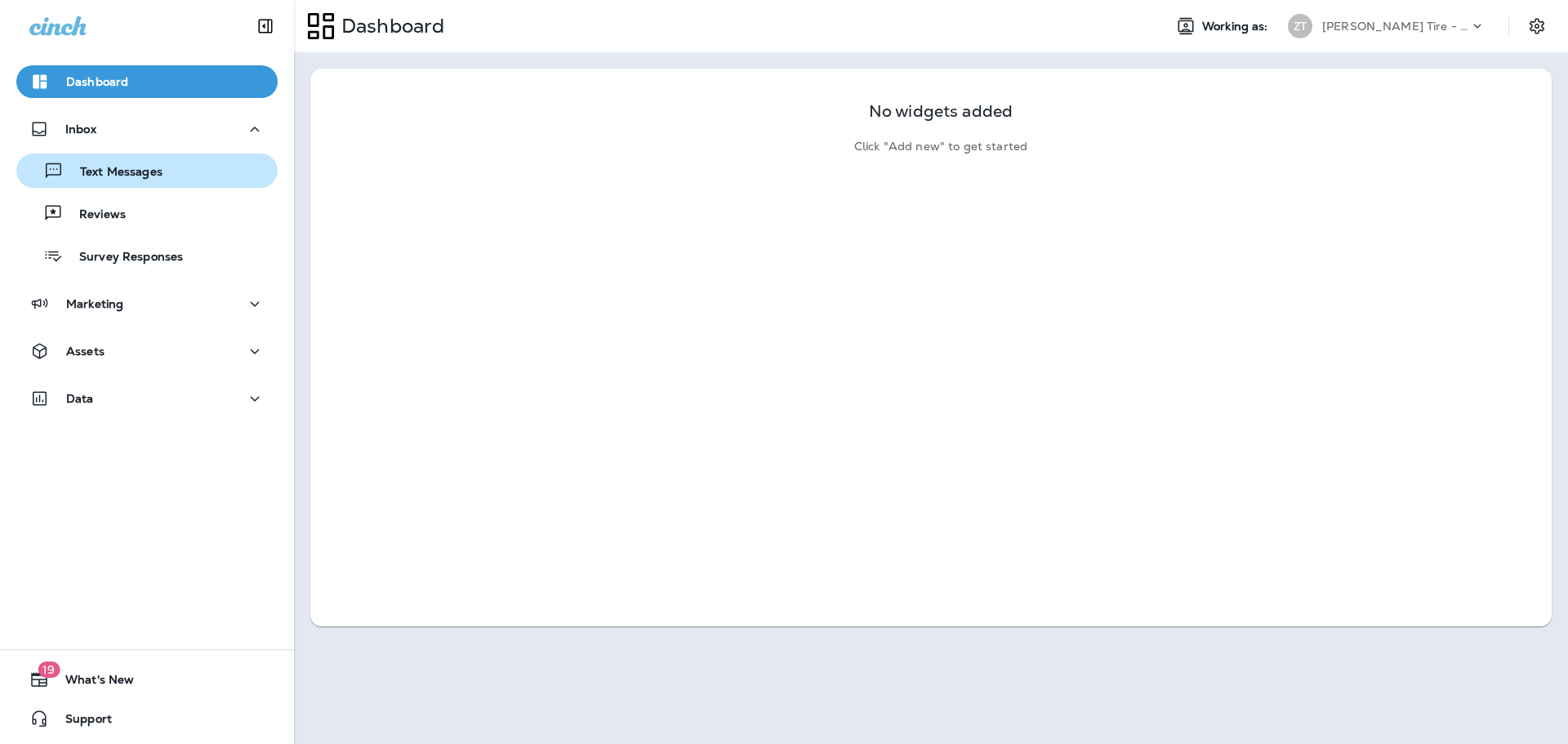
click at [111, 179] on p "Text Messages" at bounding box center [113, 173] width 99 height 16
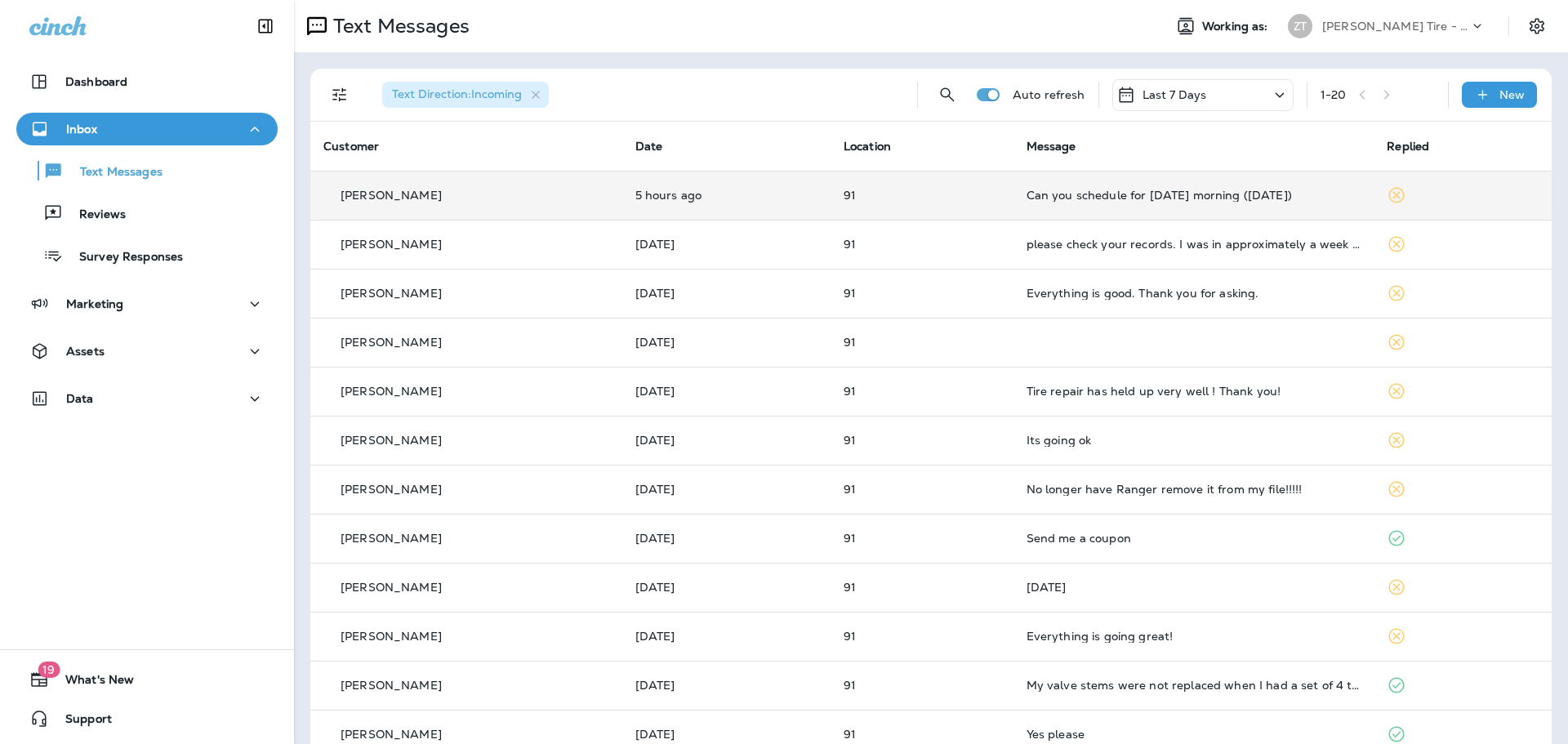
click at [1064, 194] on div "Can you schedule for [DATE] morning ([DATE])" at bounding box center [1193, 195] width 335 height 13
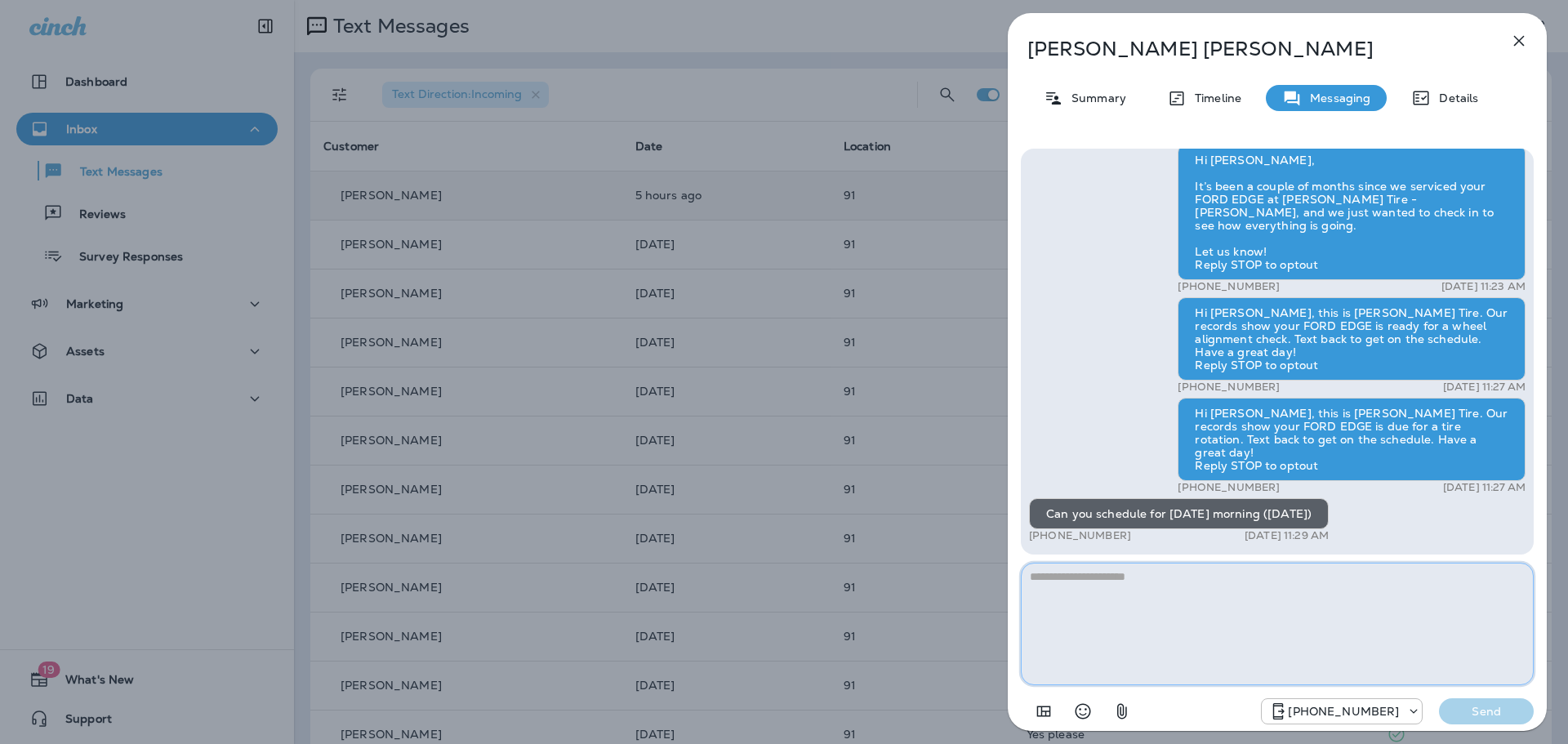
click at [1067, 600] on textarea at bounding box center [1276, 624] width 513 height 122
click at [1179, 582] on textarea "**********" at bounding box center [1276, 624] width 513 height 122
type textarea "**********"
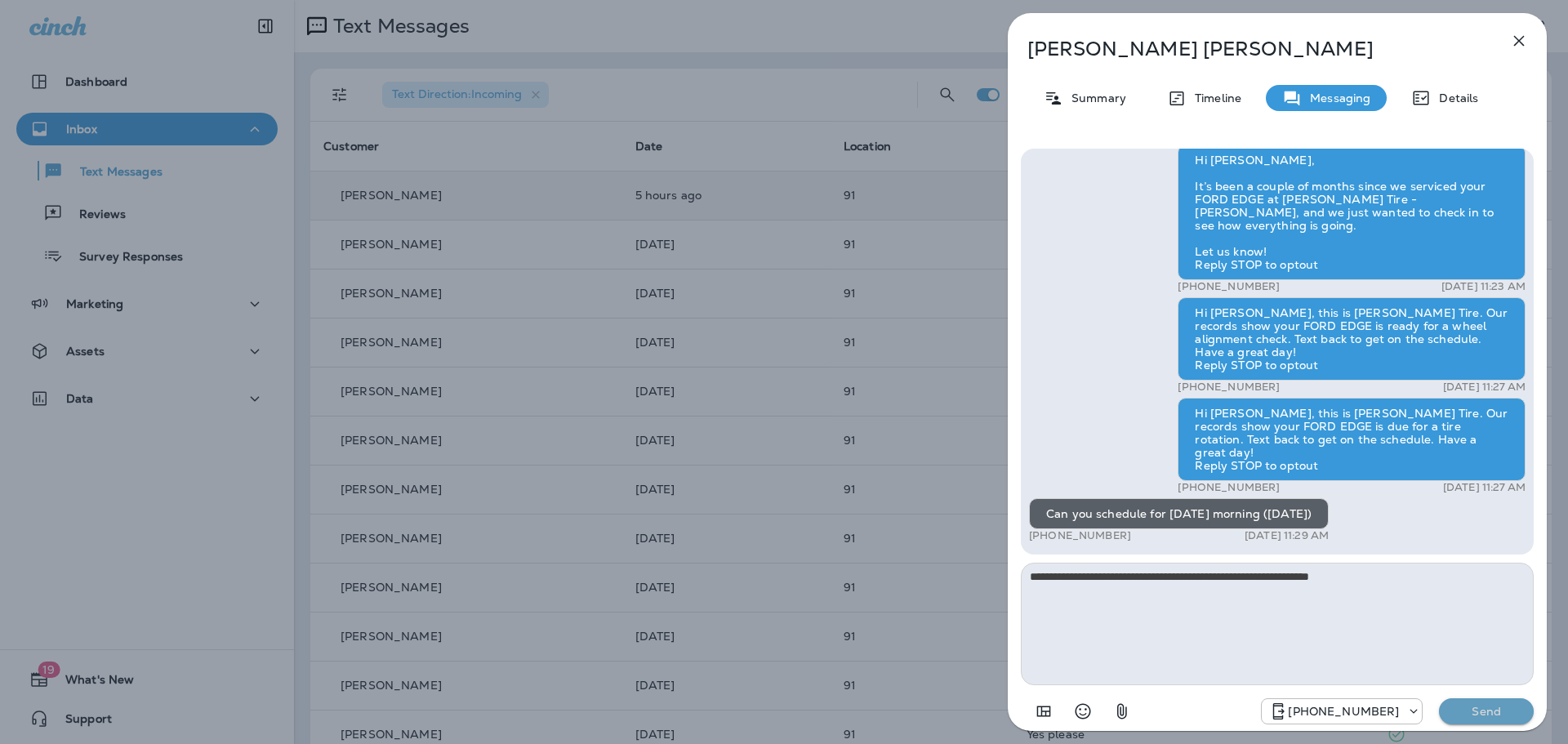
click at [1472, 706] on p "Send" at bounding box center [1485, 712] width 69 height 15
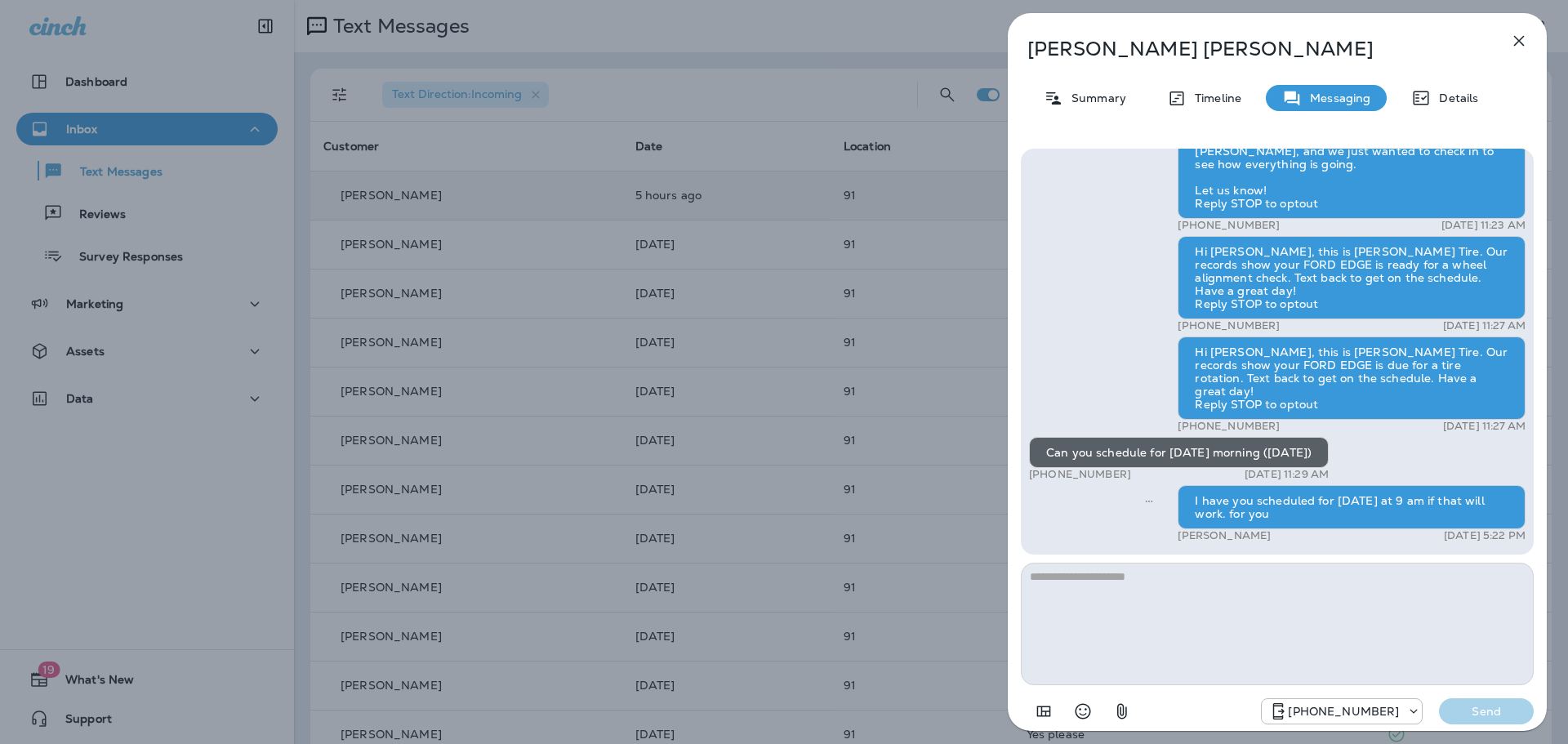
click at [967, 513] on div "[PERSON_NAME] Summary Timeline Messaging Details Thank you for stopping by [PER…" at bounding box center [784, 372] width 1568 height 744
